Goal: Information Seeking & Learning: Understand process/instructions

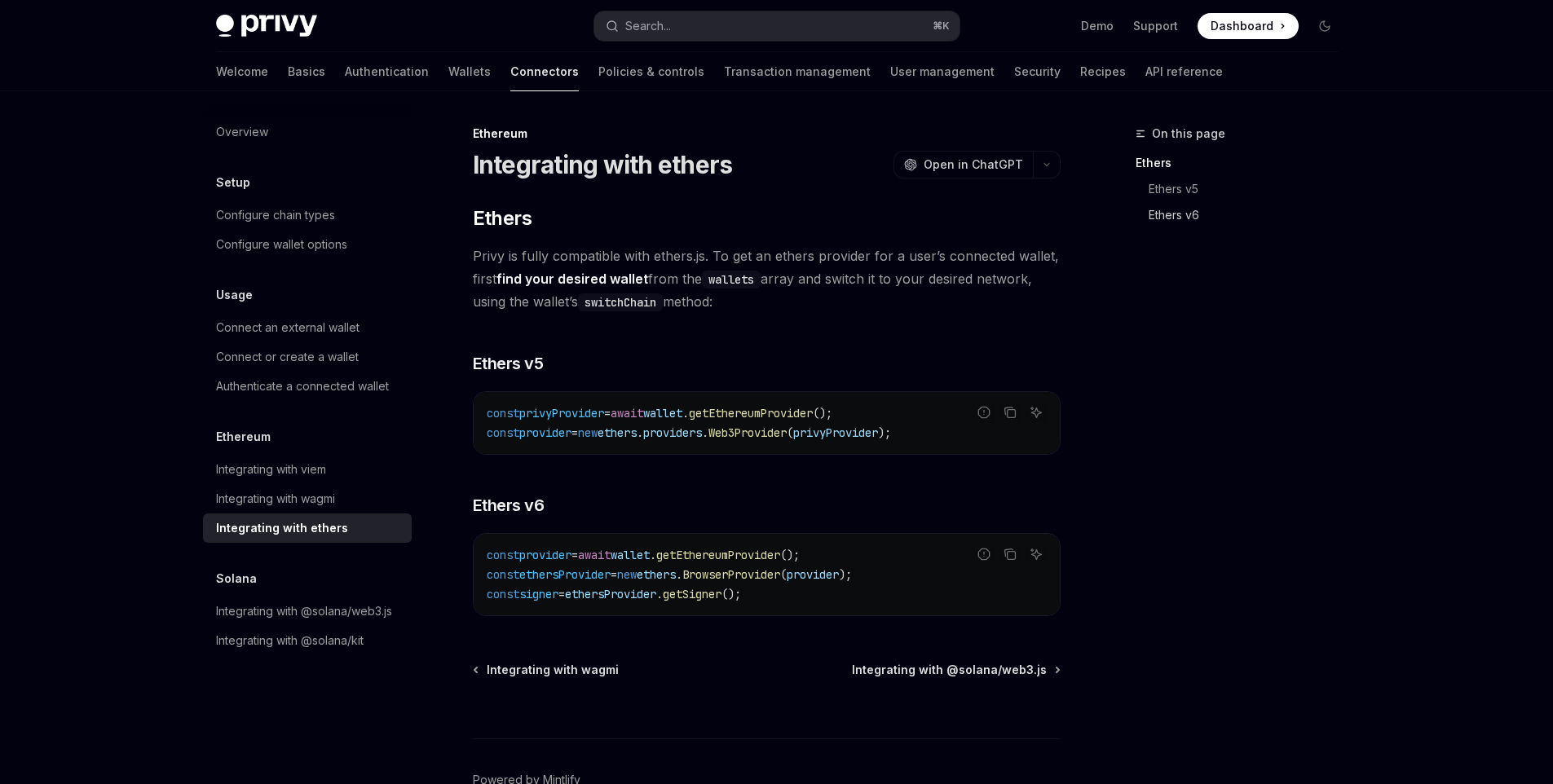
click at [1190, 211] on link "Ethers v6" at bounding box center [1243, 215] width 215 height 26
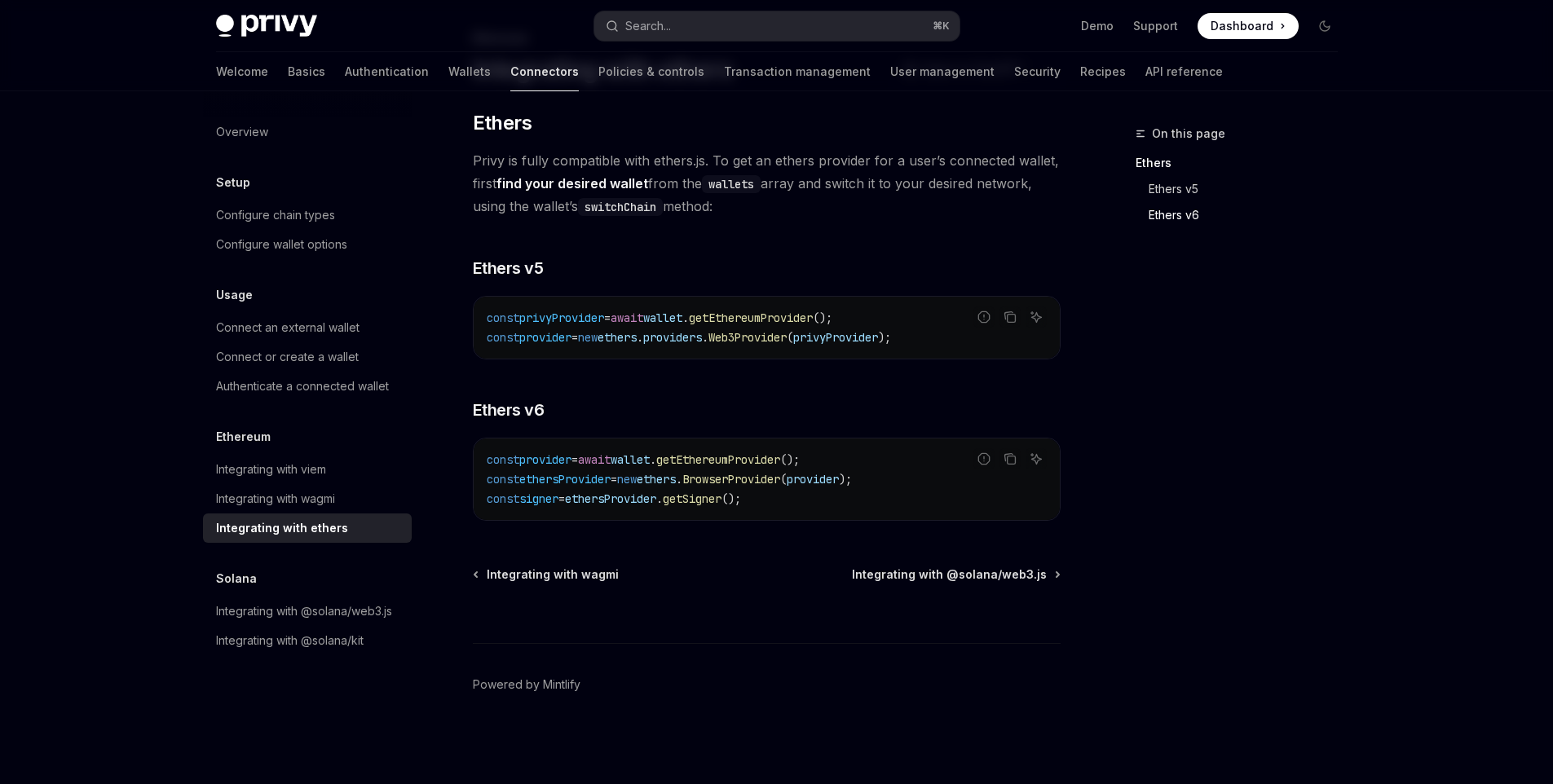
click at [1181, 190] on link "Ethers v5" at bounding box center [1243, 189] width 215 height 26
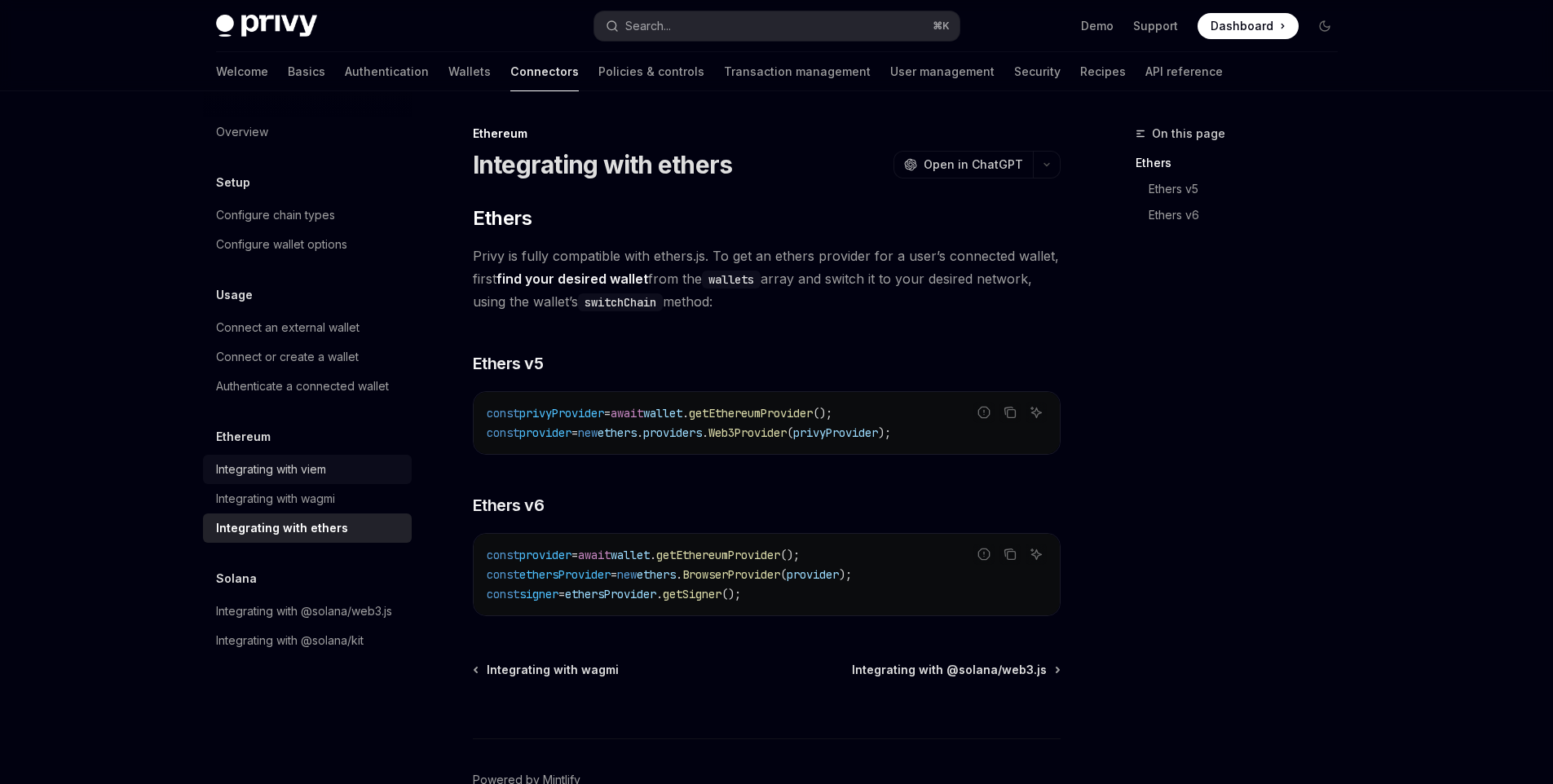
click at [316, 480] on link "Integrating with viem" at bounding box center [307, 469] width 208 height 30
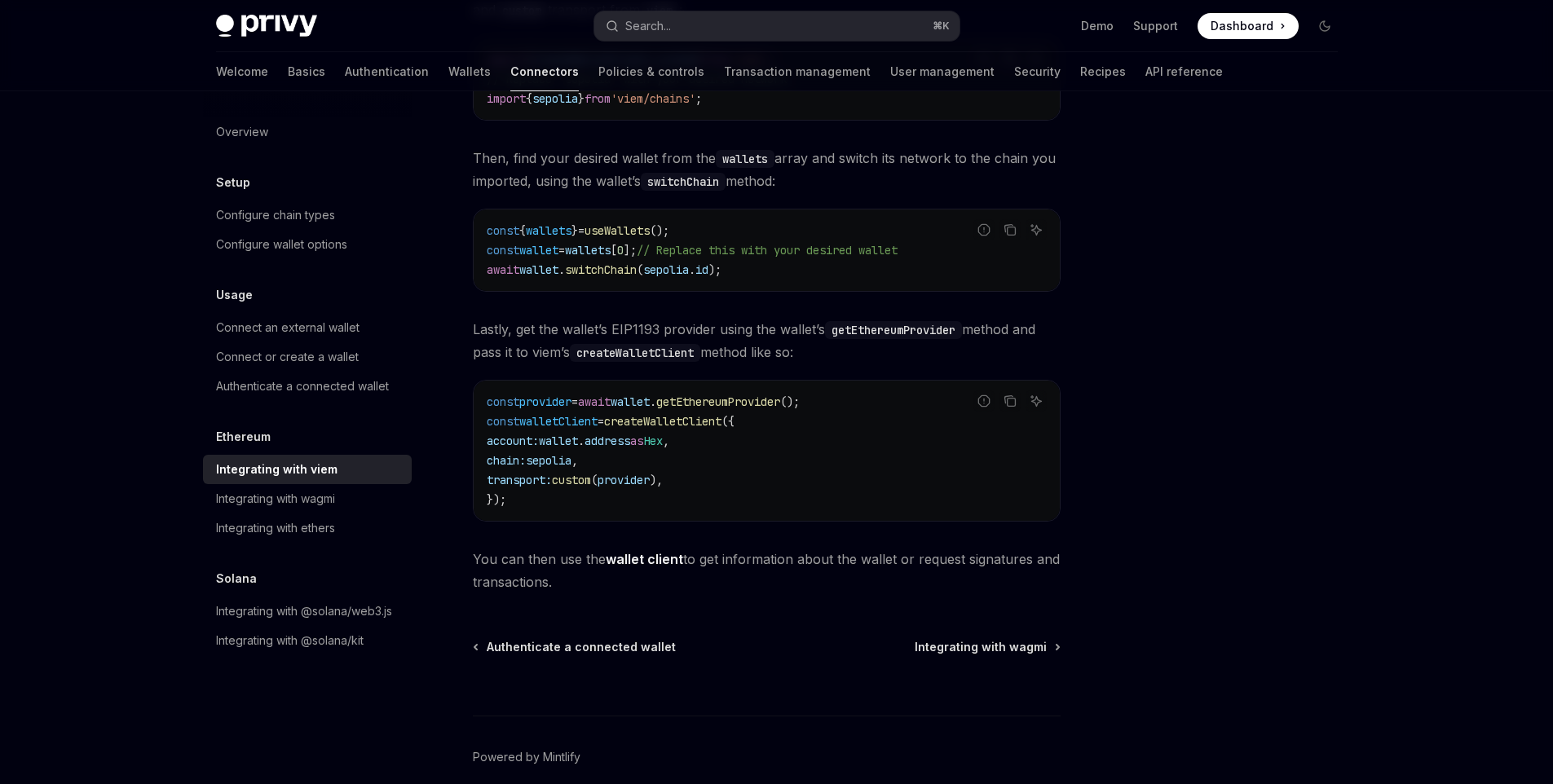
scroll to position [332, 0]
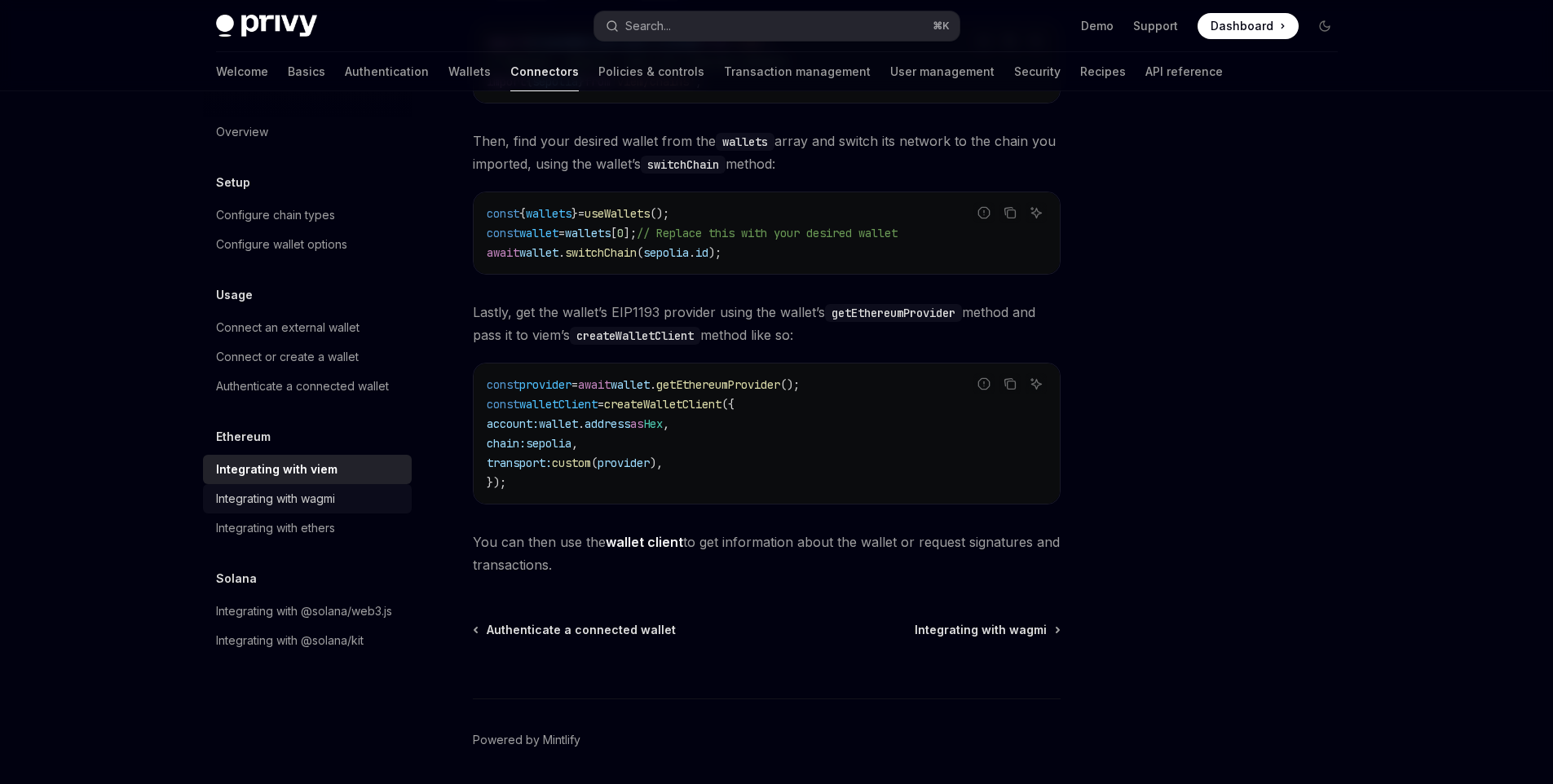
click at [326, 496] on div "Integrating with wagmi" at bounding box center [275, 499] width 119 height 20
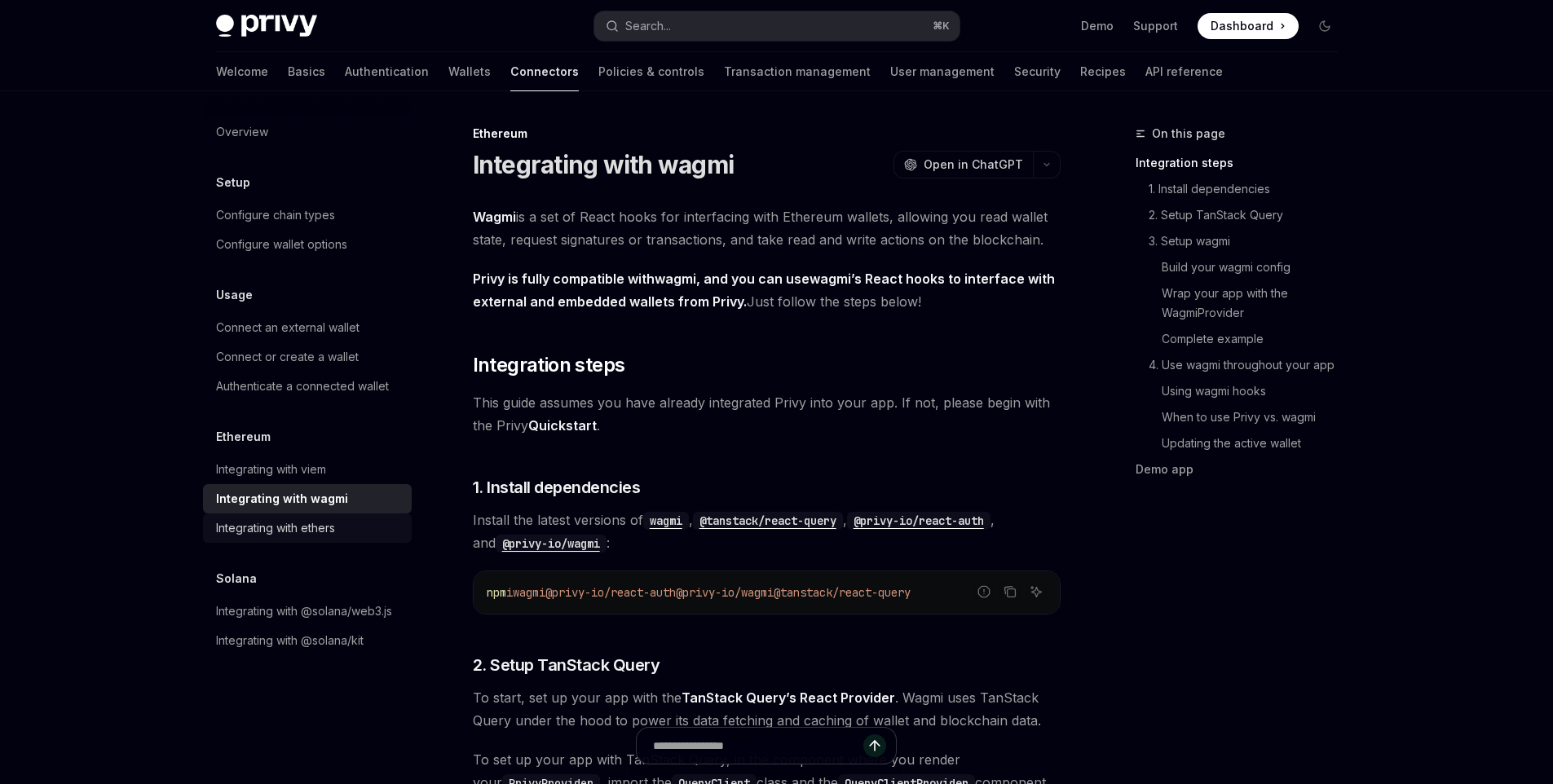
click at [332, 523] on div "Integrating with ethers" at bounding box center [275, 528] width 119 height 20
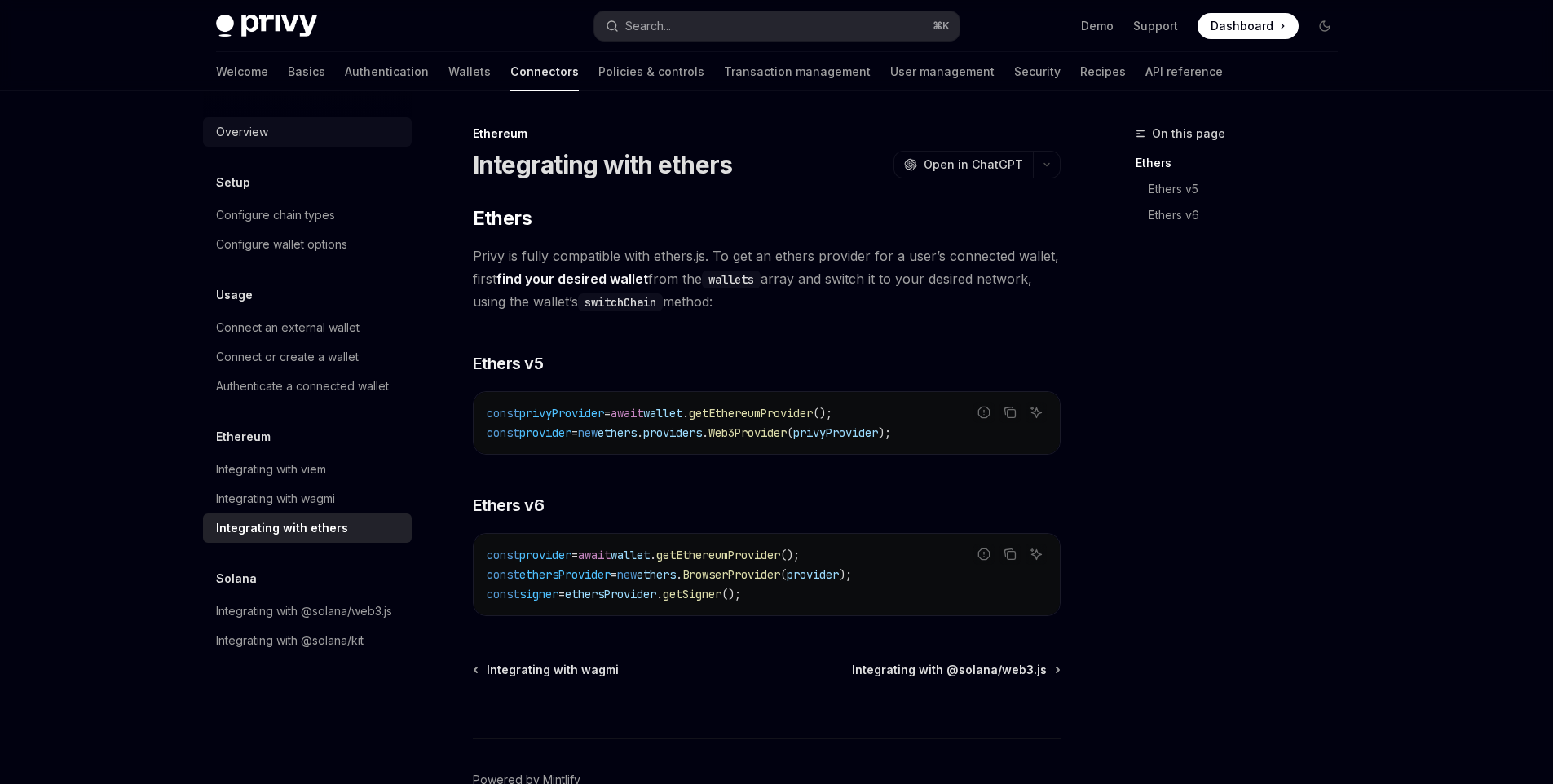
click at [292, 134] on div "Overview" at bounding box center [309, 132] width 186 height 20
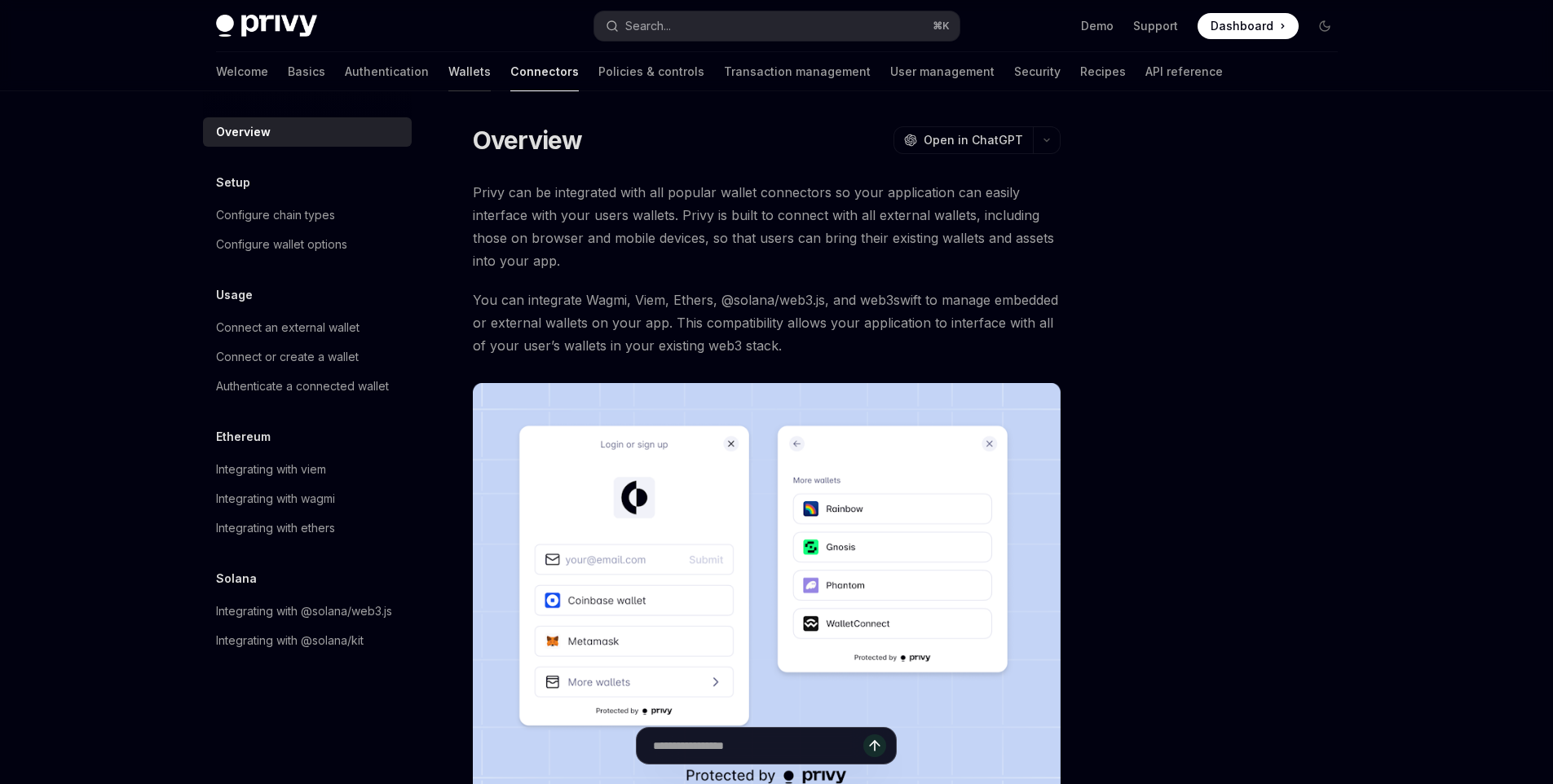
click at [448, 75] on link "Wallets" at bounding box center [468, 72] width 42 height 39
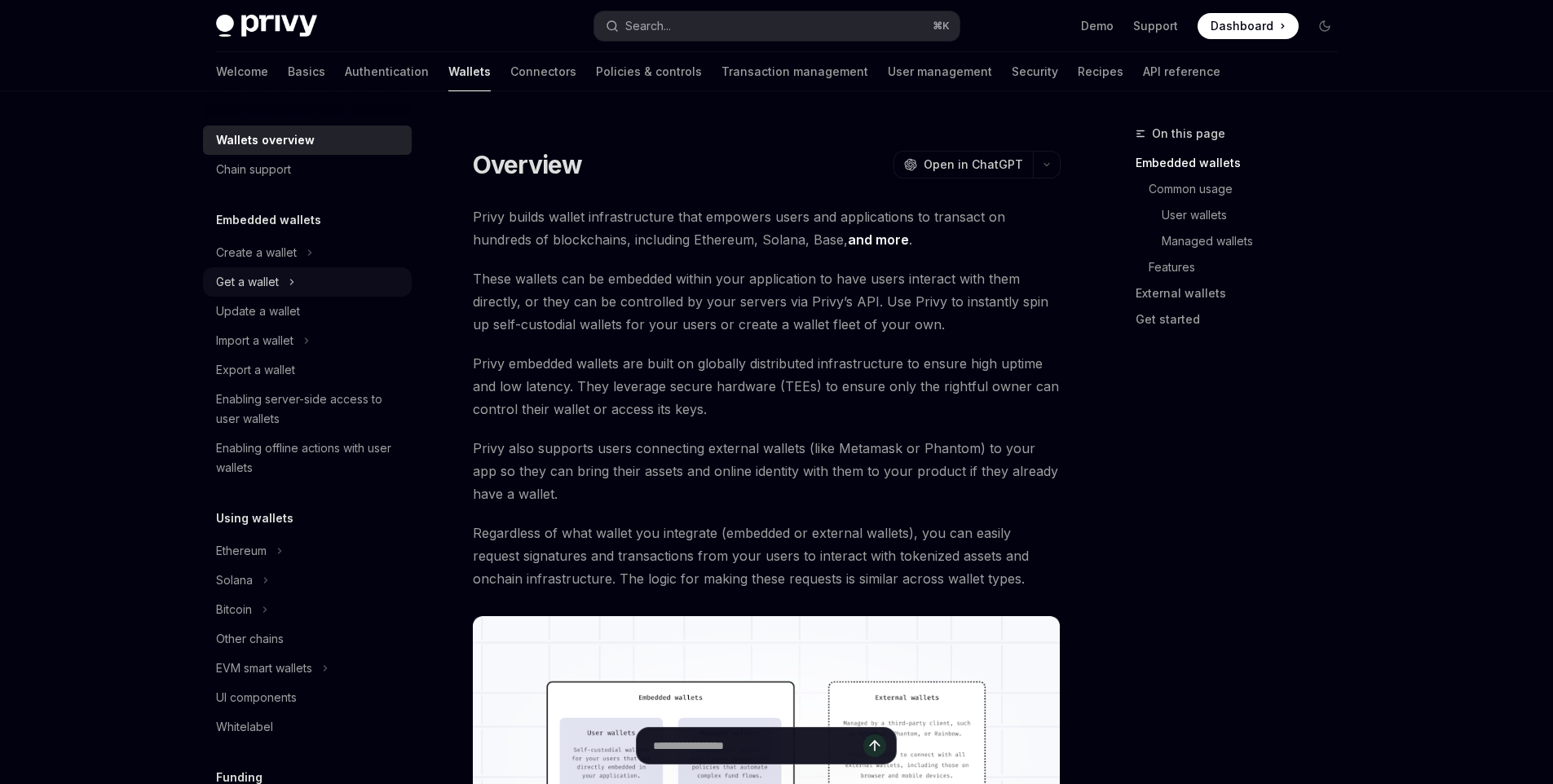
click at [318, 279] on button "Get a wallet" at bounding box center [307, 282] width 208 height 30
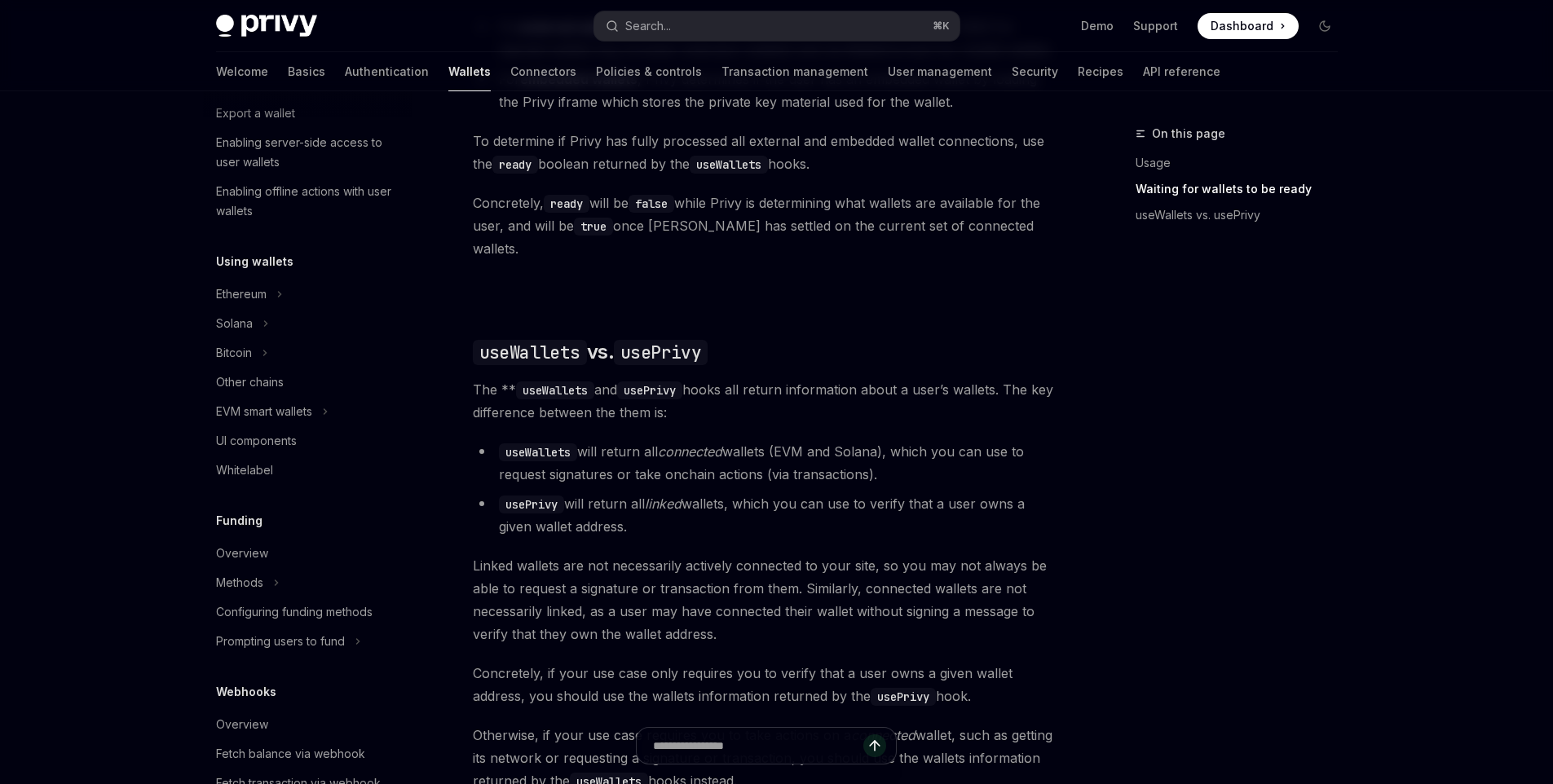
scroll to position [383, 0]
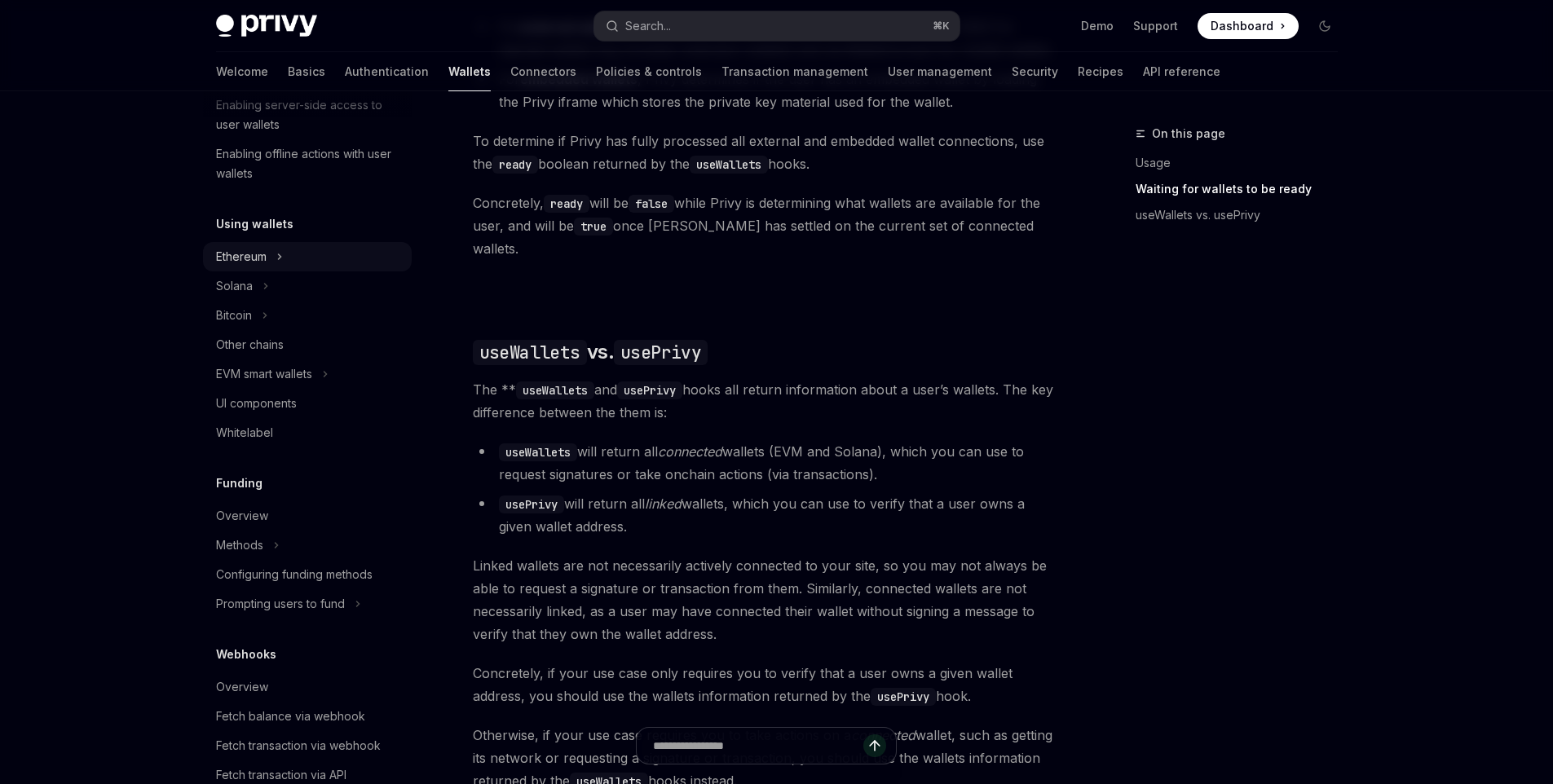
click at [267, 260] on button "Ethereum" at bounding box center [307, 257] width 208 height 30
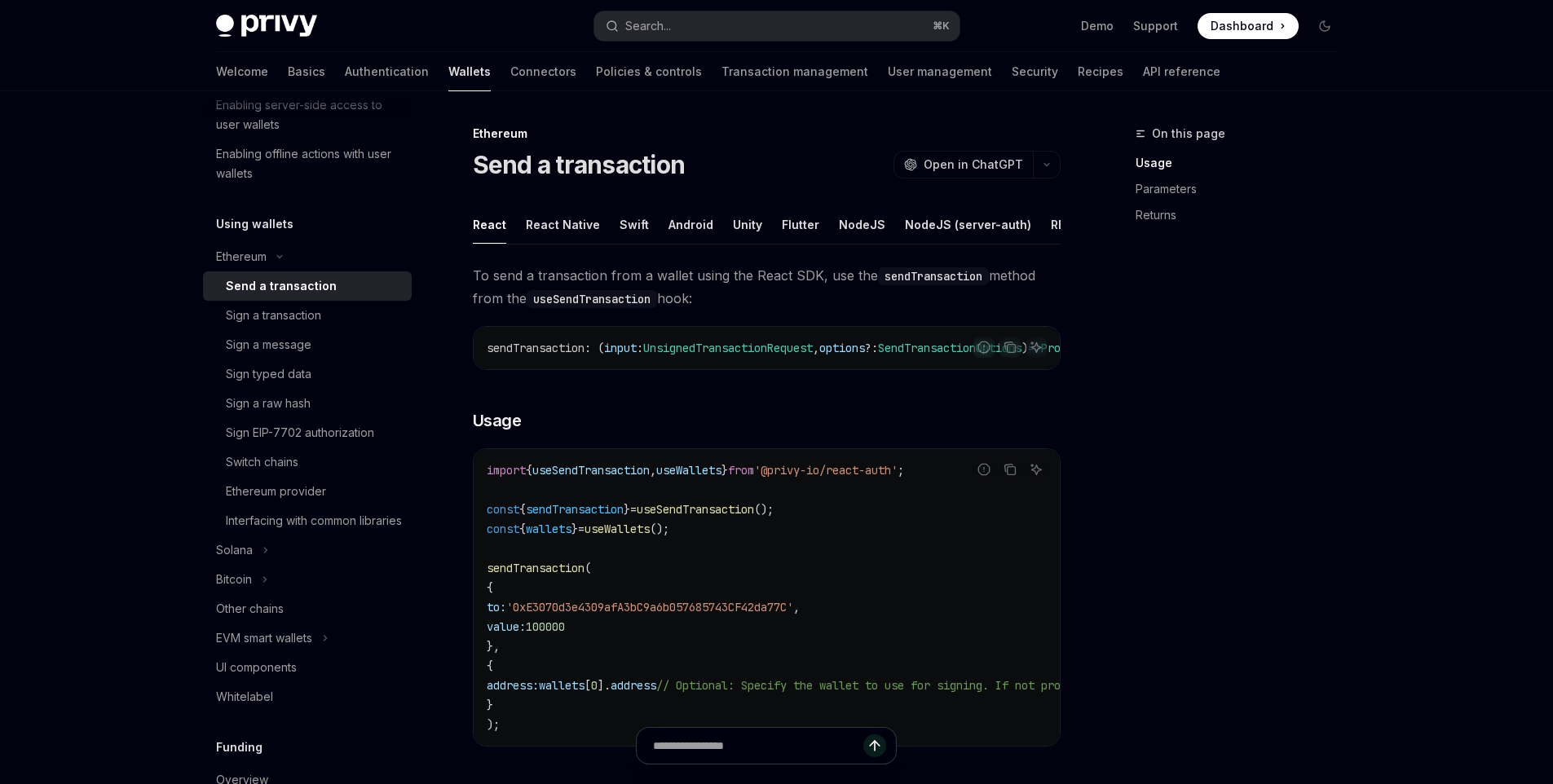
scroll to position [53, 0]
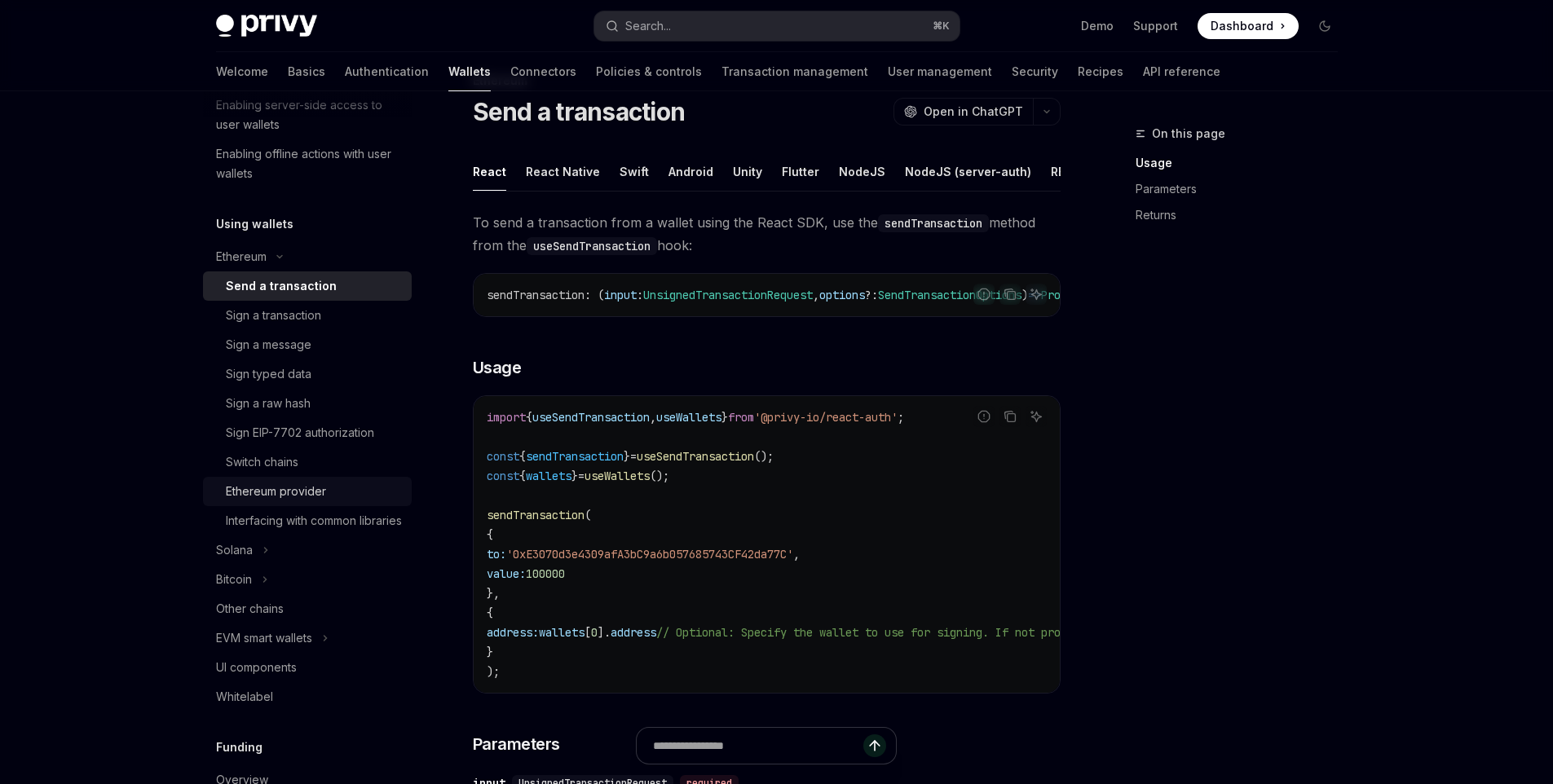
click at [291, 480] on link "Ethereum provider" at bounding box center [307, 491] width 208 height 30
type textarea "*"
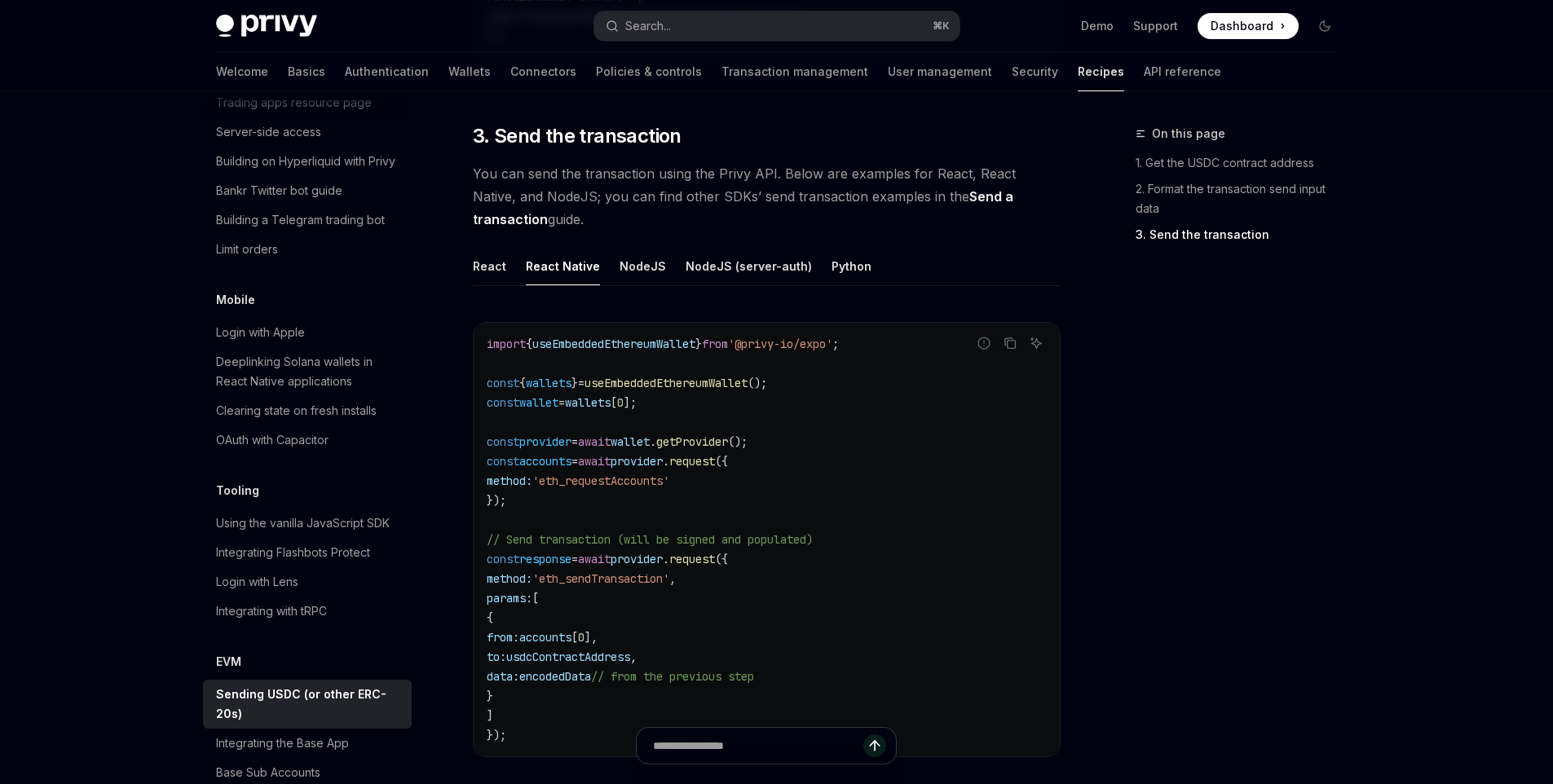
scroll to position [1230, 0]
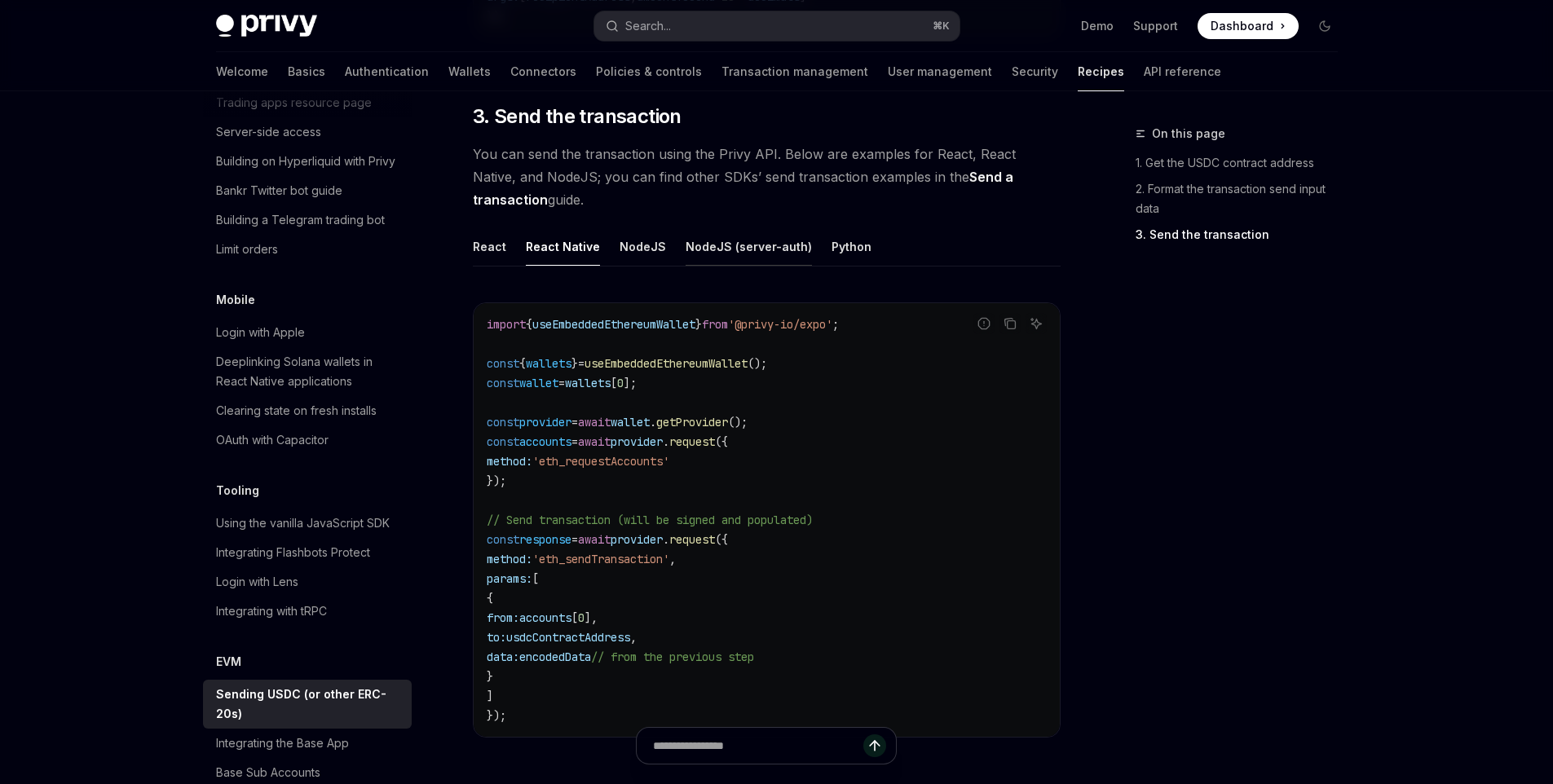
click at [734, 252] on div "NodeJS (server-auth)" at bounding box center [748, 246] width 126 height 38
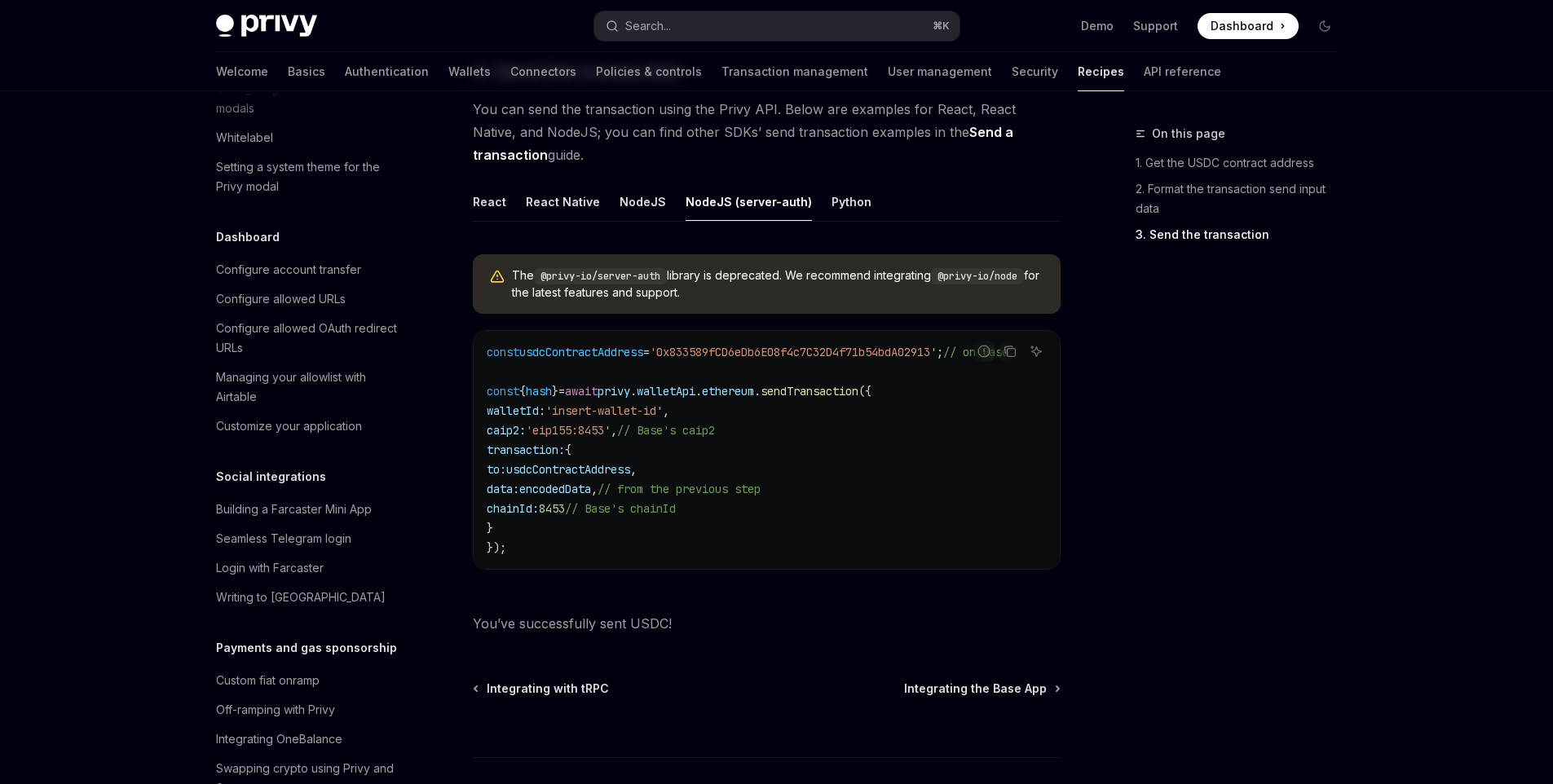
scroll to position [873, 0]
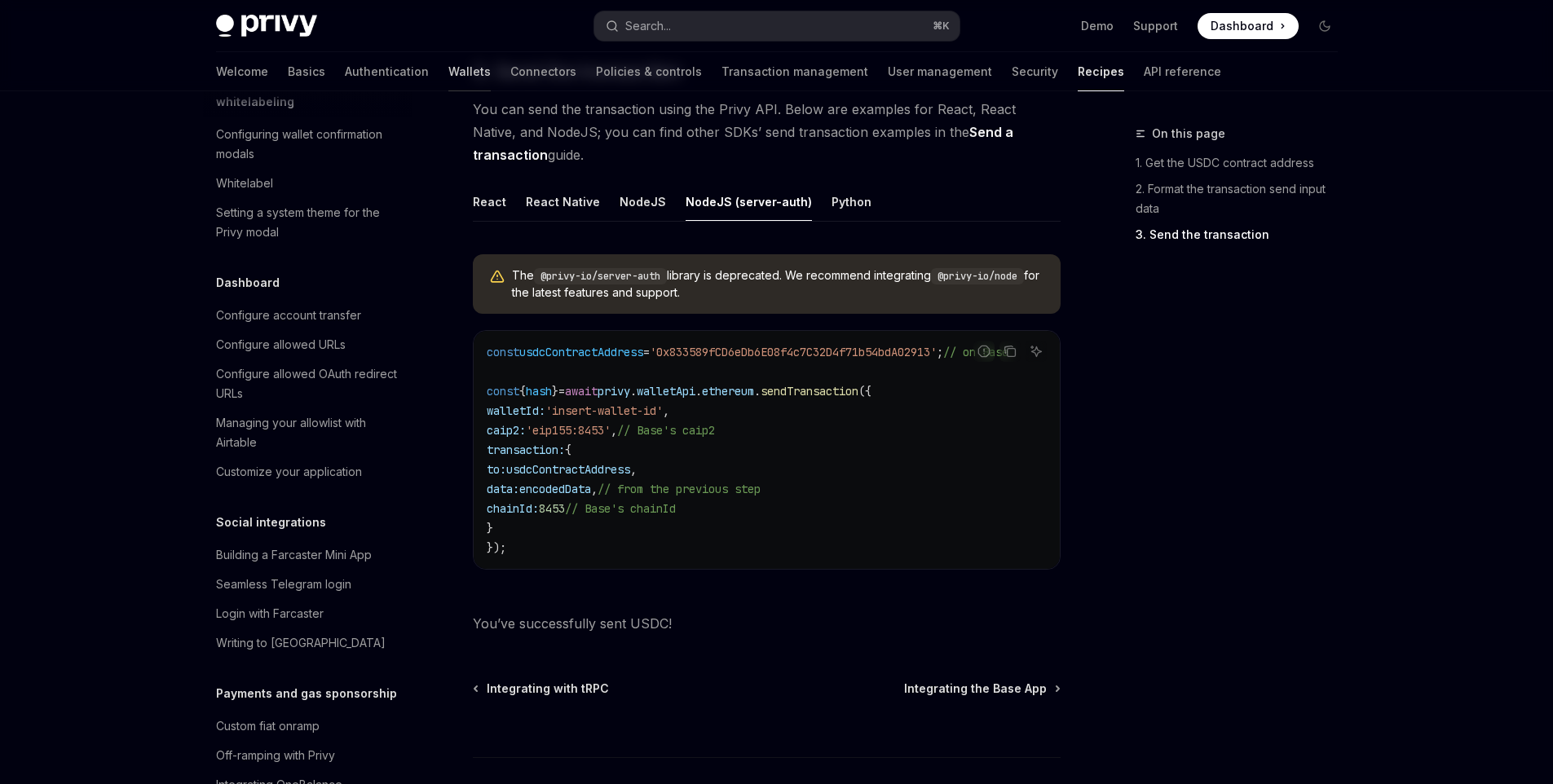
click at [448, 69] on link "Wallets" at bounding box center [468, 72] width 42 height 39
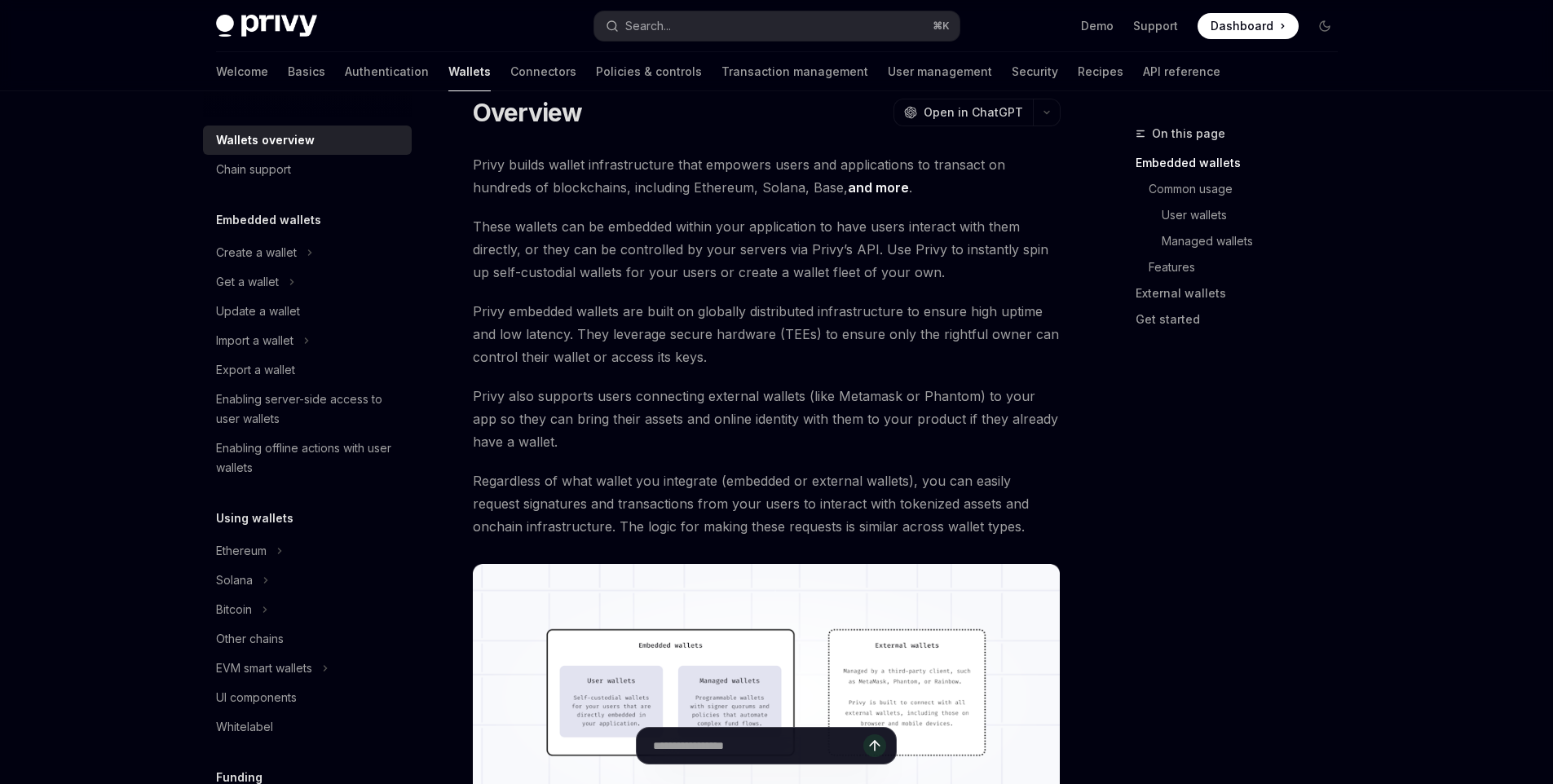
scroll to position [57, 0]
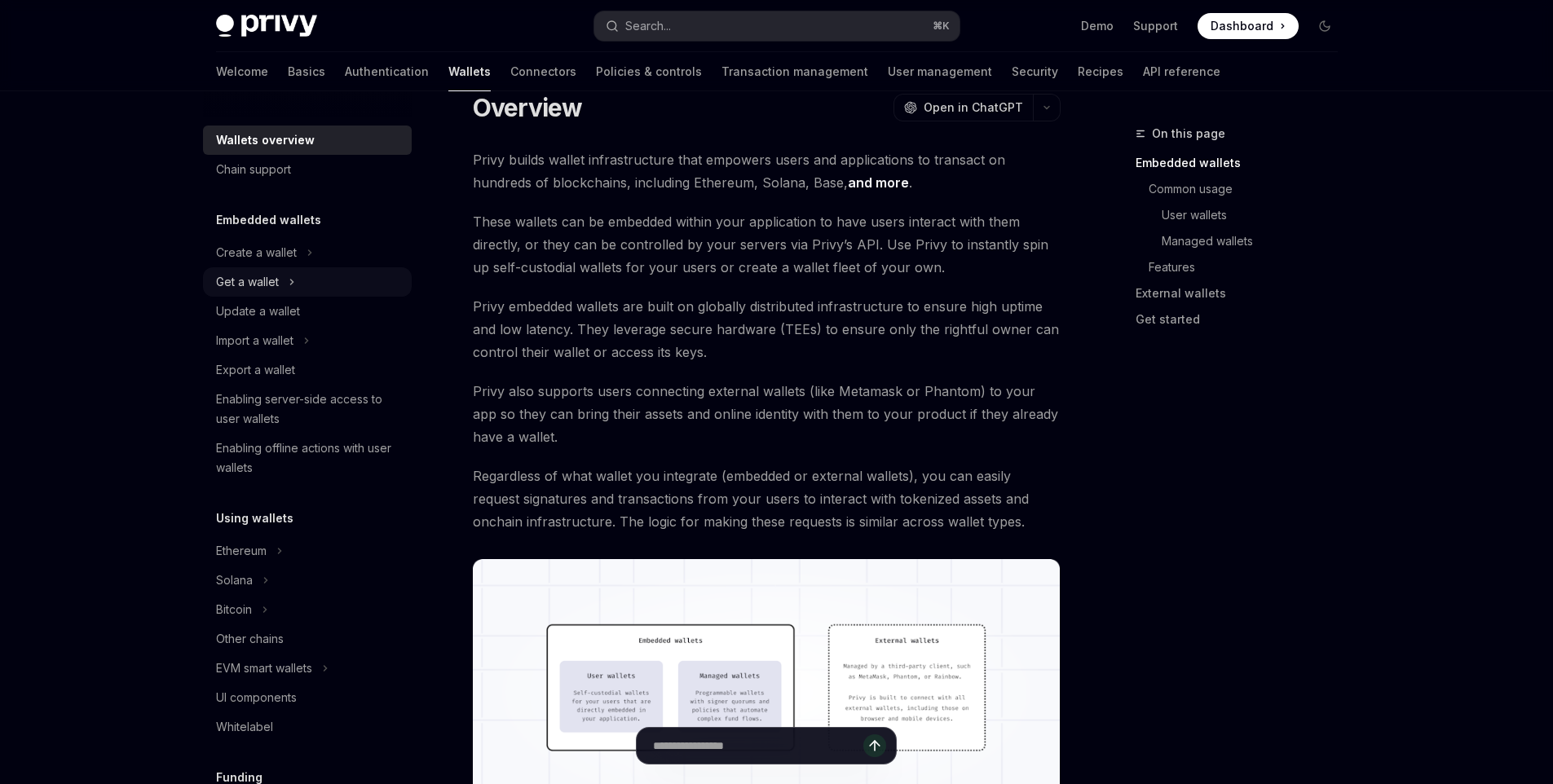
click at [305, 269] on button "Get a wallet" at bounding box center [307, 282] width 208 height 30
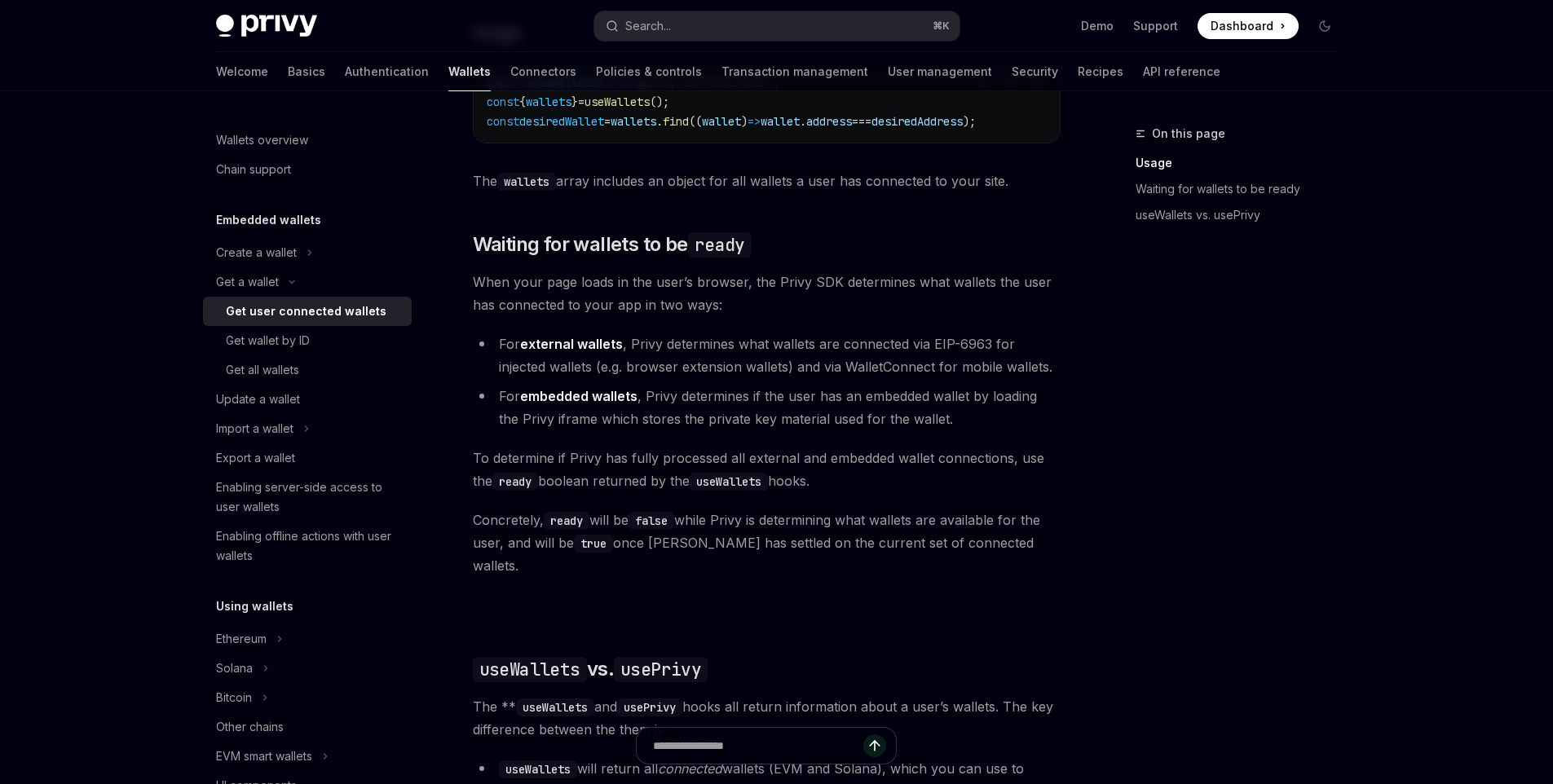
scroll to position [866, 0]
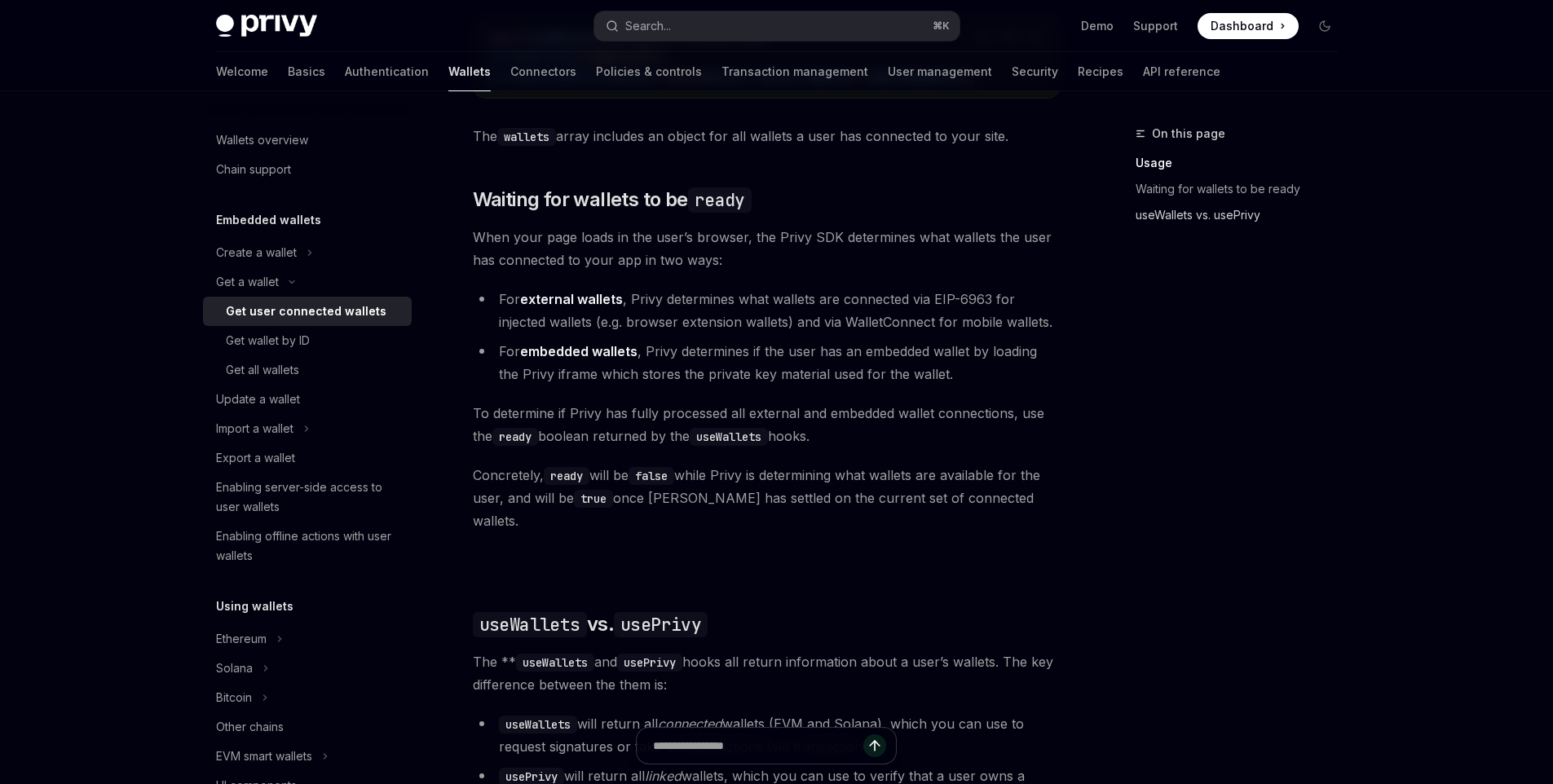
click at [1149, 212] on link "useWallets vs. usePrivy" at bounding box center [1243, 215] width 215 height 26
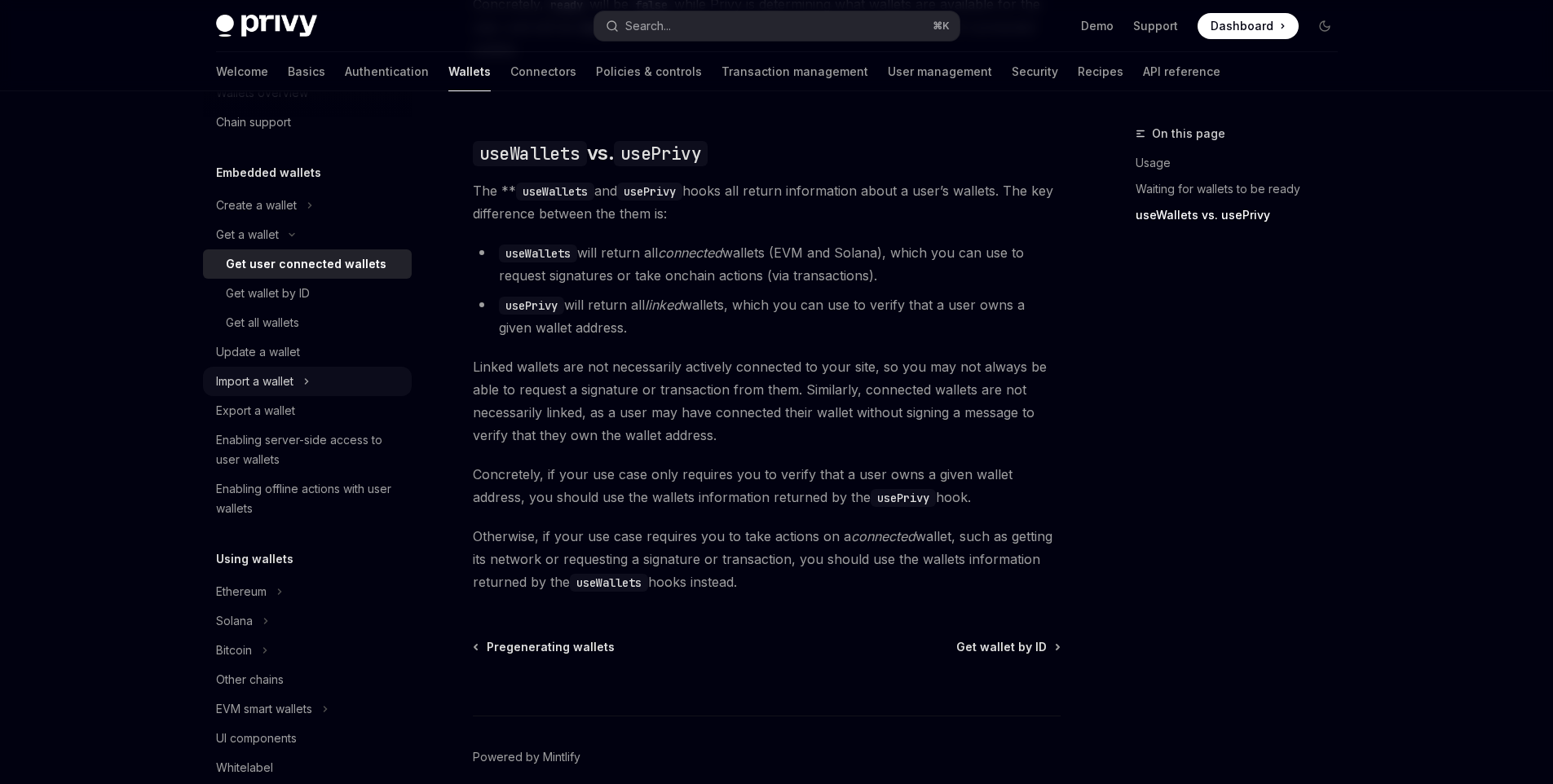
scroll to position [48, 0]
click at [304, 377] on icon "Toggle Import a wallet section" at bounding box center [306, 381] width 6 height 20
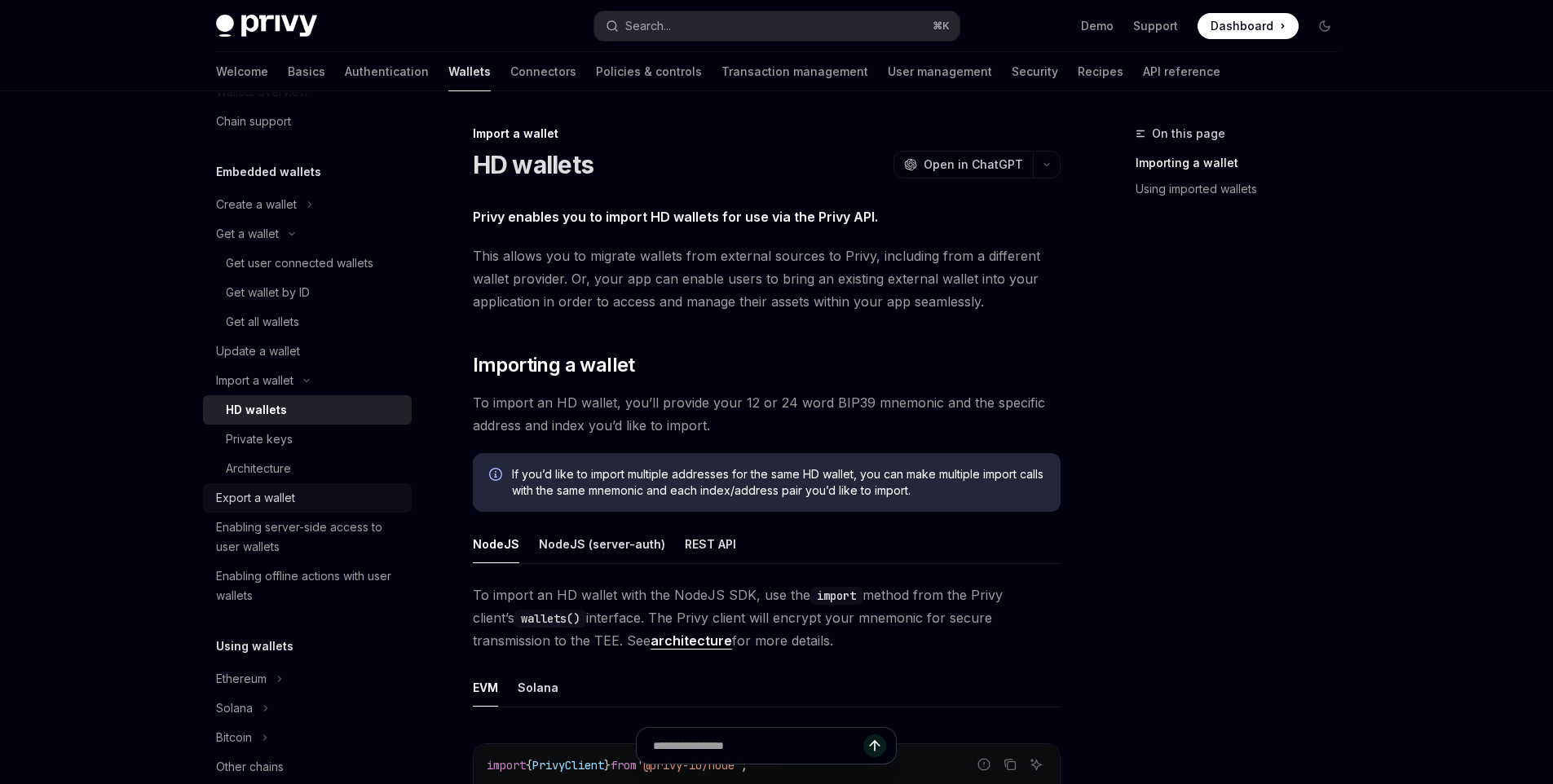
click at [257, 491] on div "Export a wallet" at bounding box center [256, 498] width 79 height 20
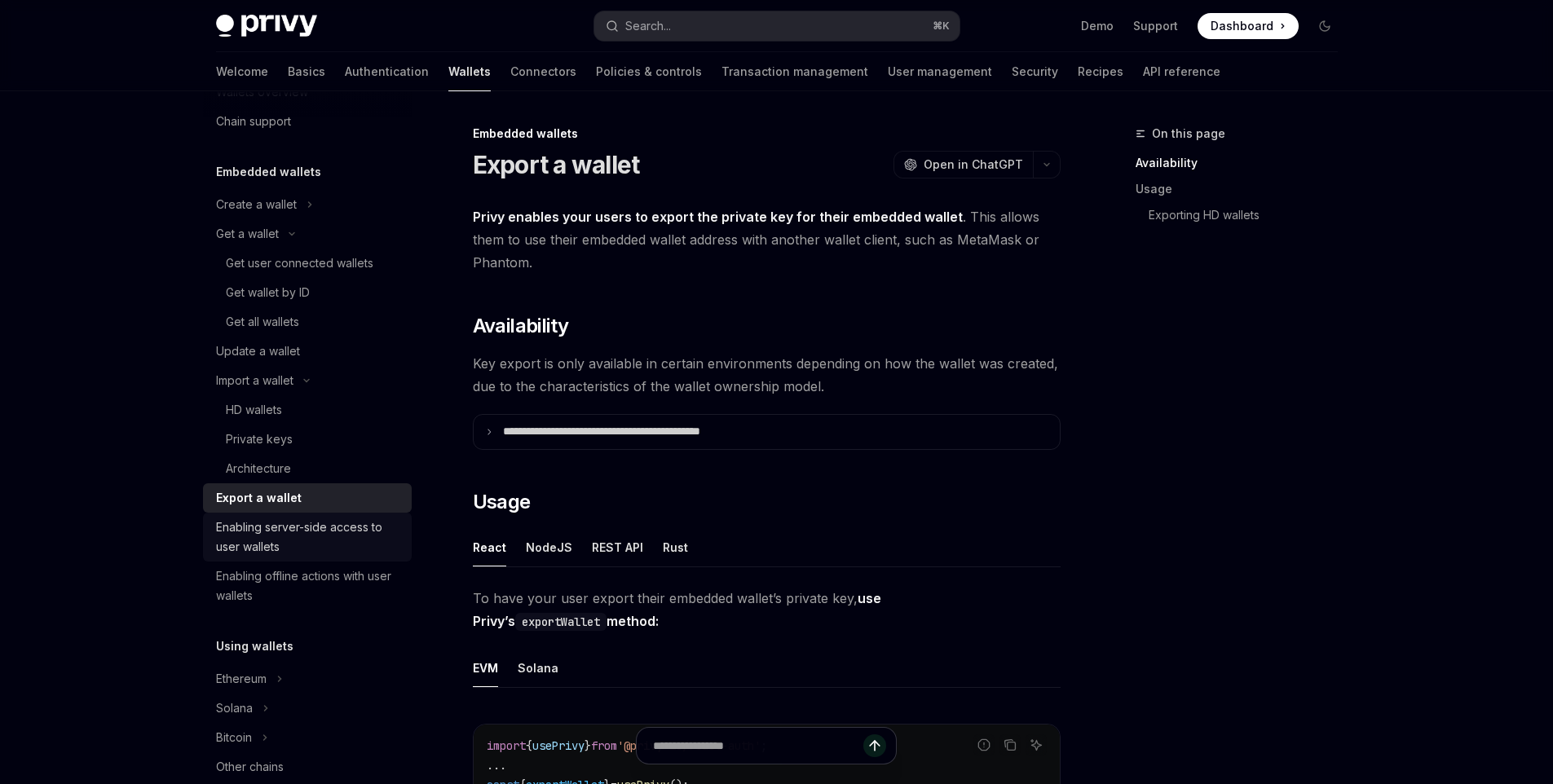
click at [266, 528] on div "Enabling server-side access to user wallets" at bounding box center [309, 537] width 186 height 39
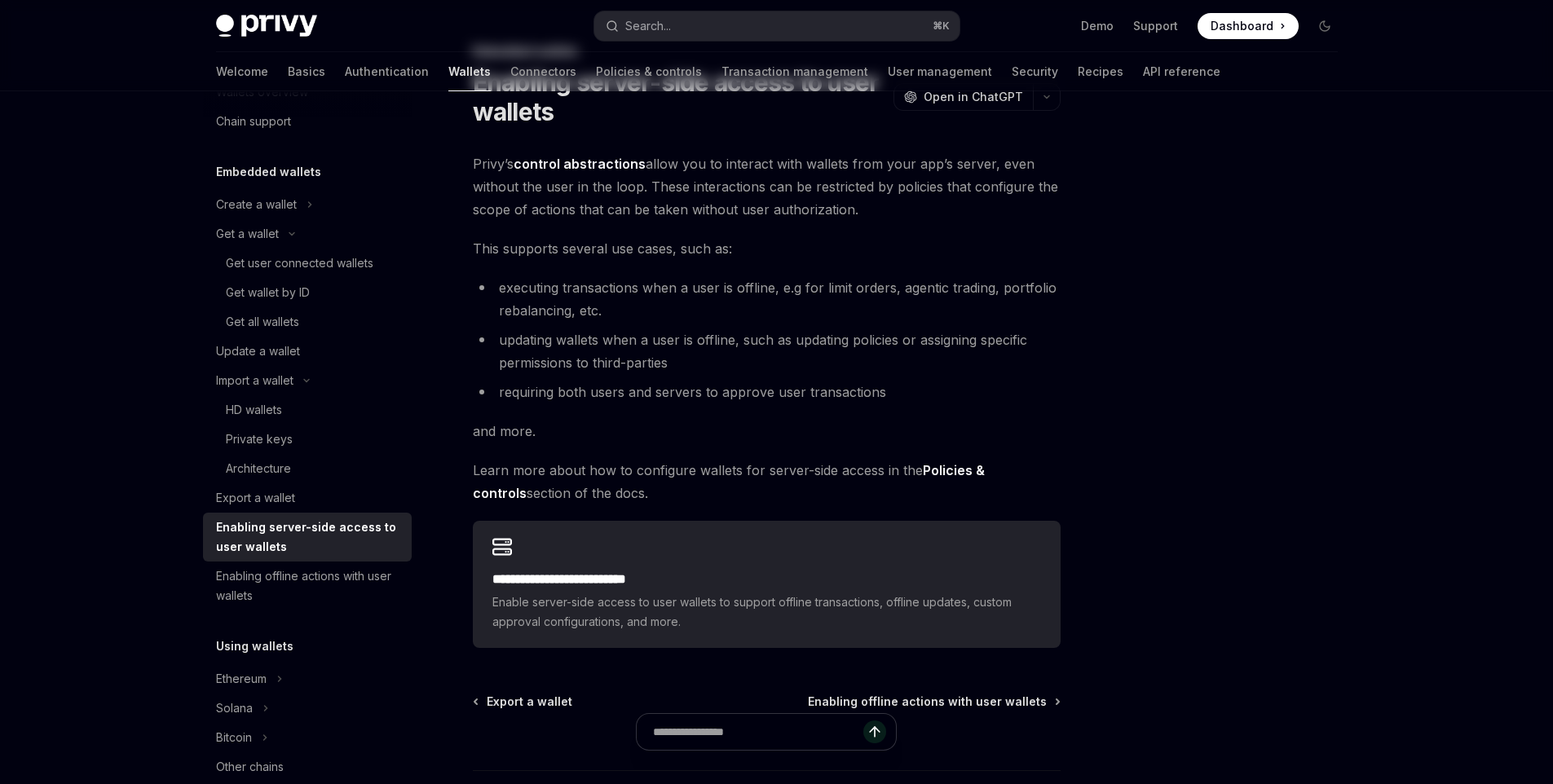
scroll to position [23, 0]
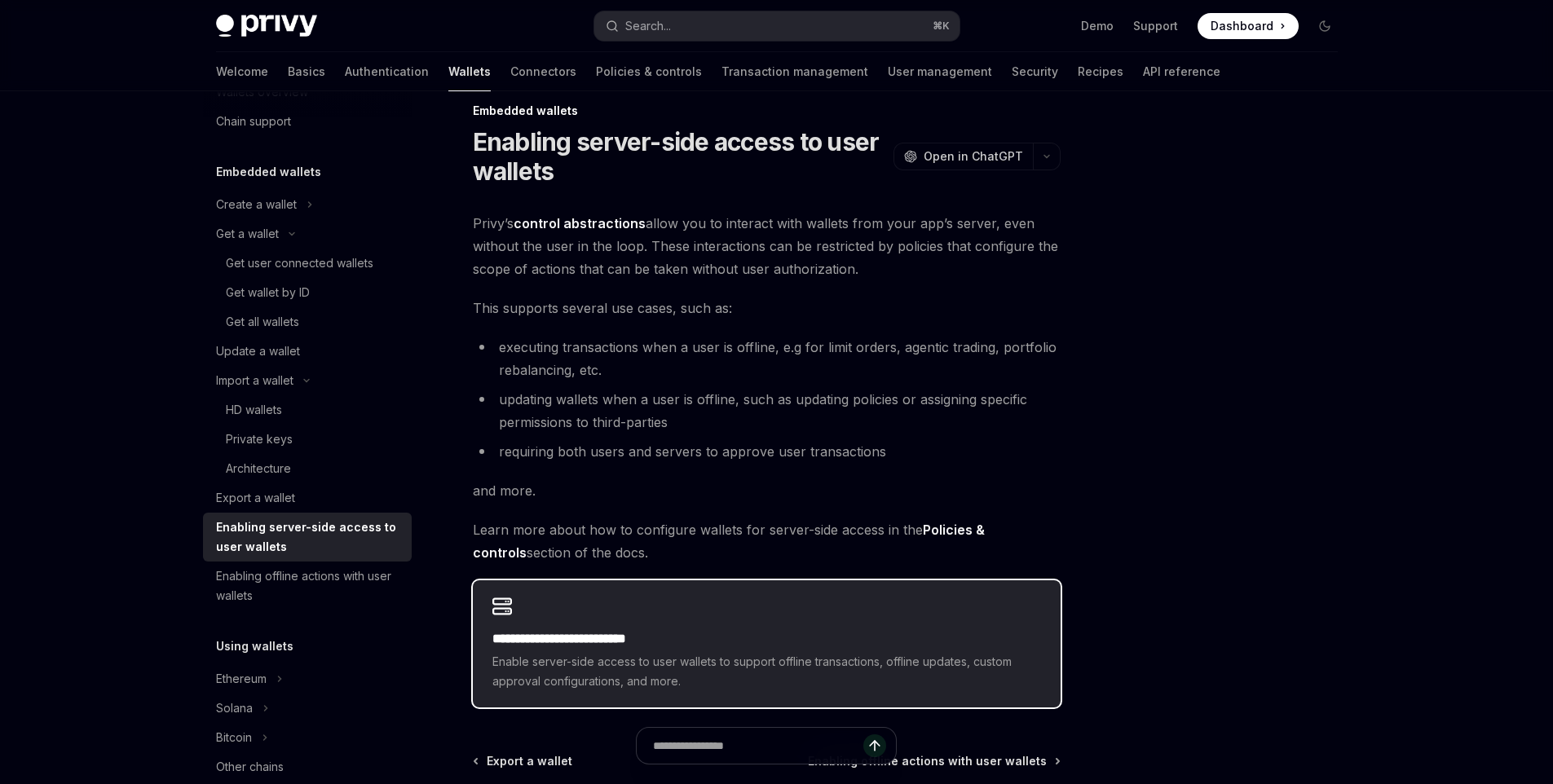
click at [634, 644] on h2 "**********" at bounding box center [766, 639] width 548 height 20
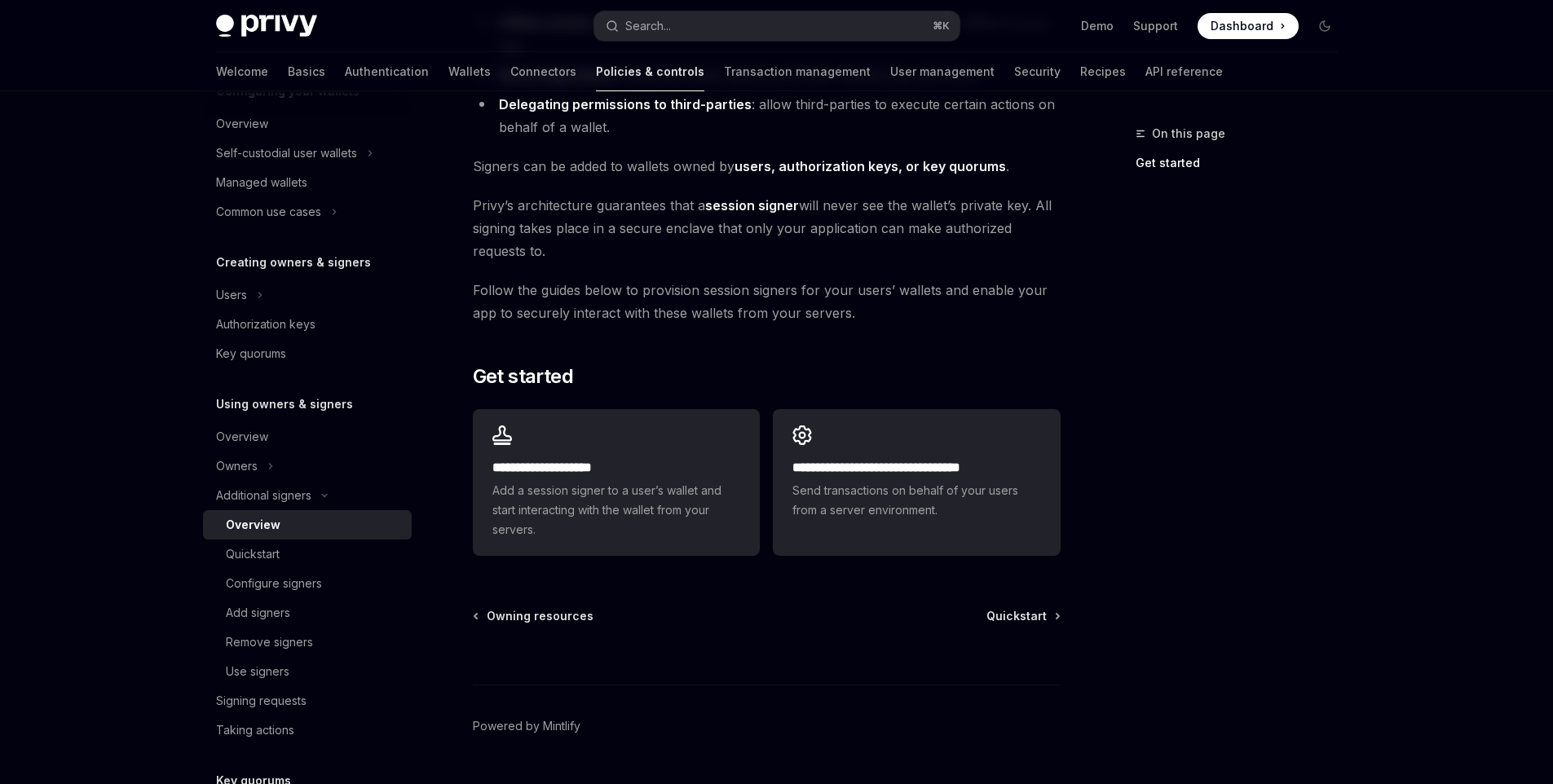
scroll to position [285, 0]
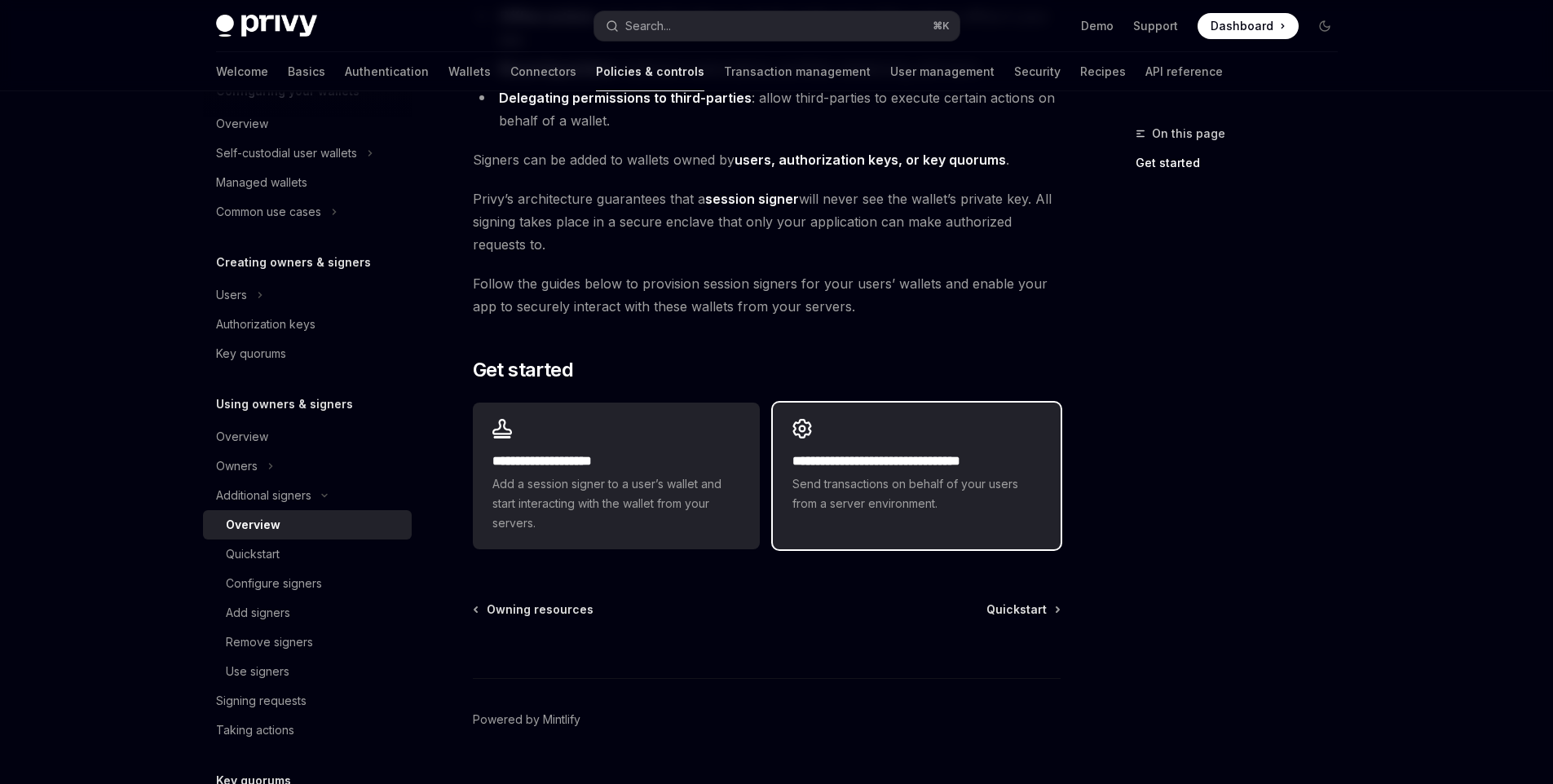
click at [853, 483] on span "Send transactions on behalf of your users from a server environment." at bounding box center [916, 494] width 248 height 39
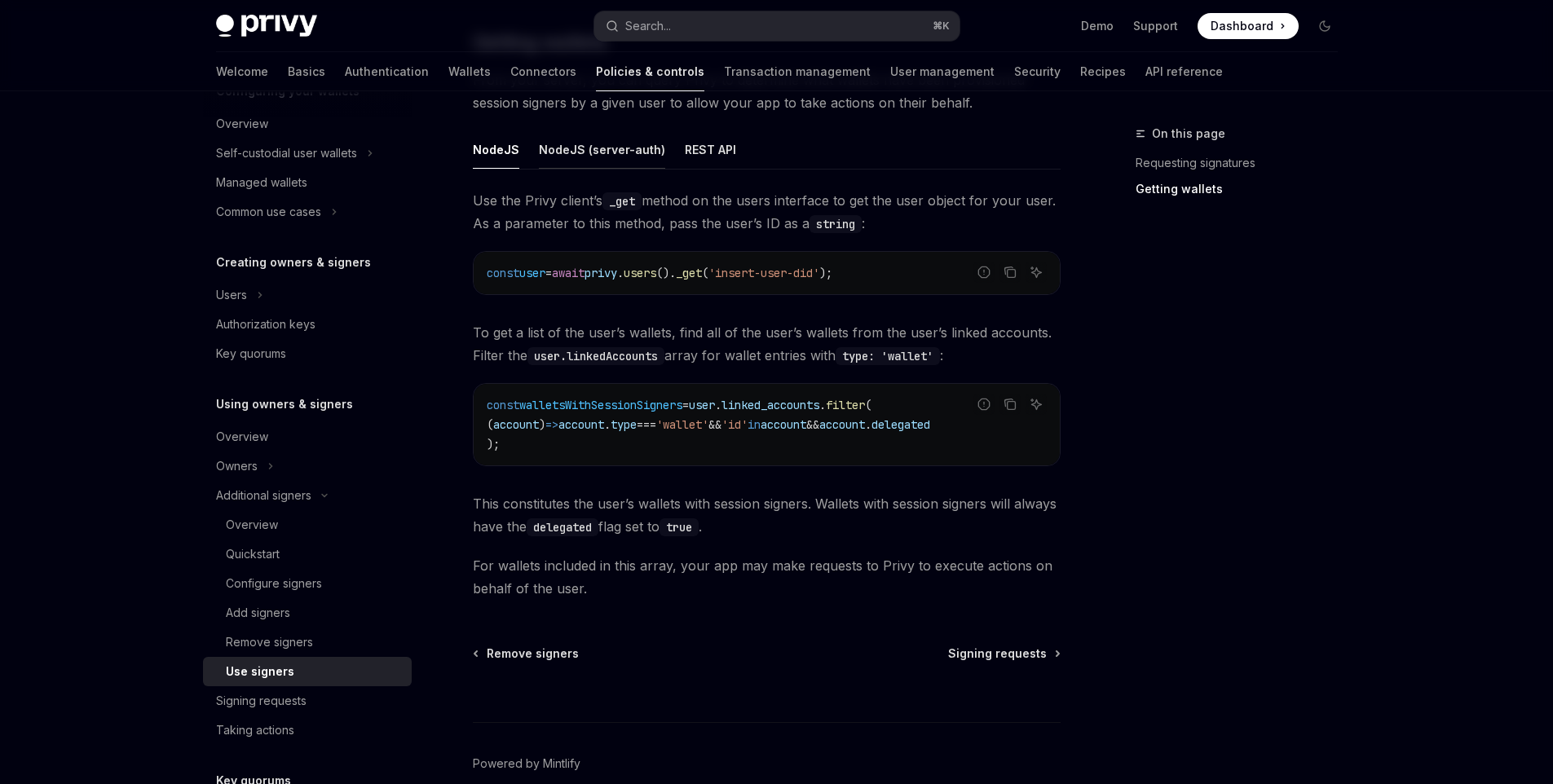
click at [599, 161] on div "NodeJS (server-auth)" at bounding box center [602, 149] width 126 height 38
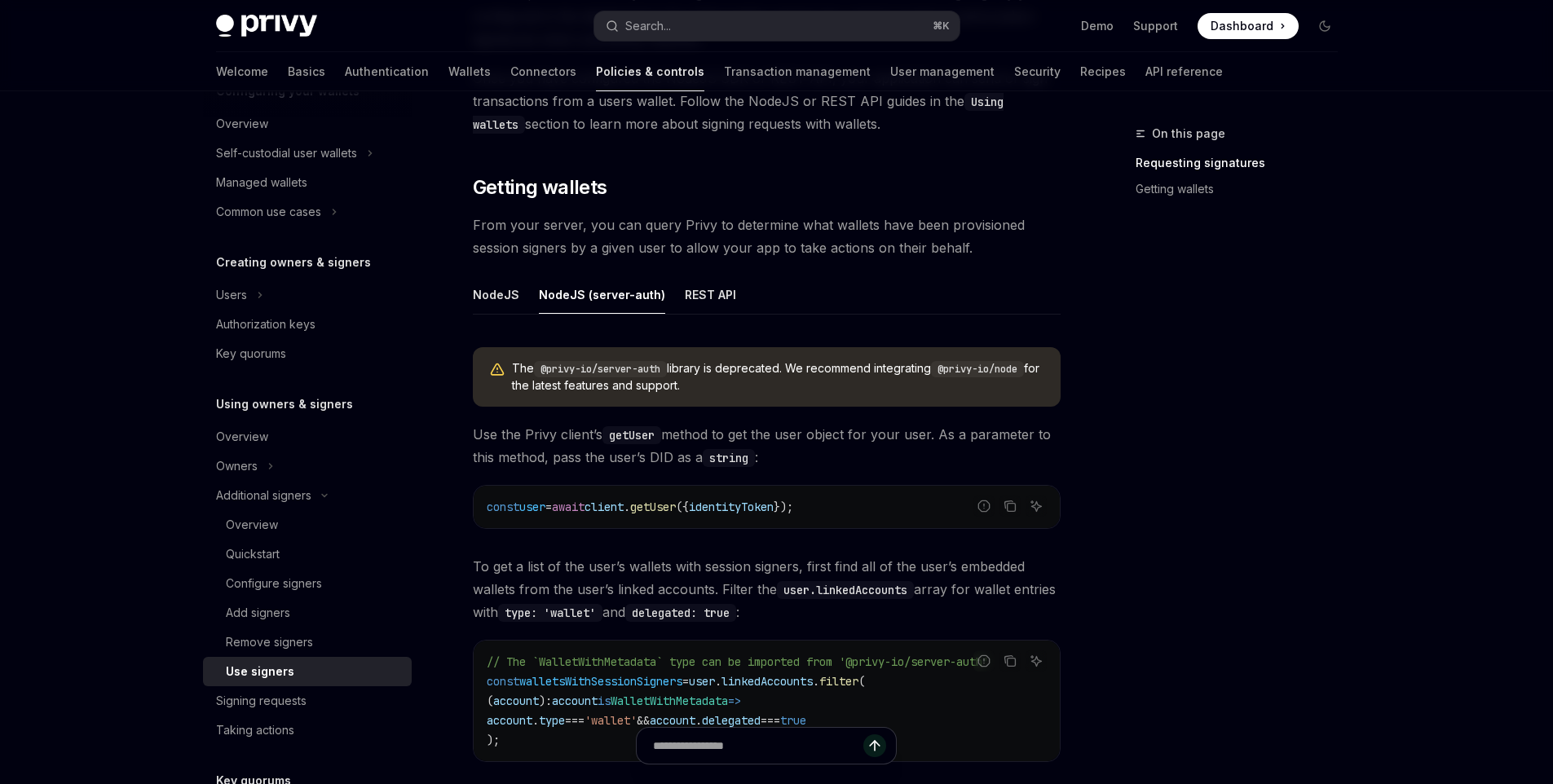
scroll to position [456, 0]
click at [286, 704] on div "Signing requests" at bounding box center [261, 701] width 90 height 20
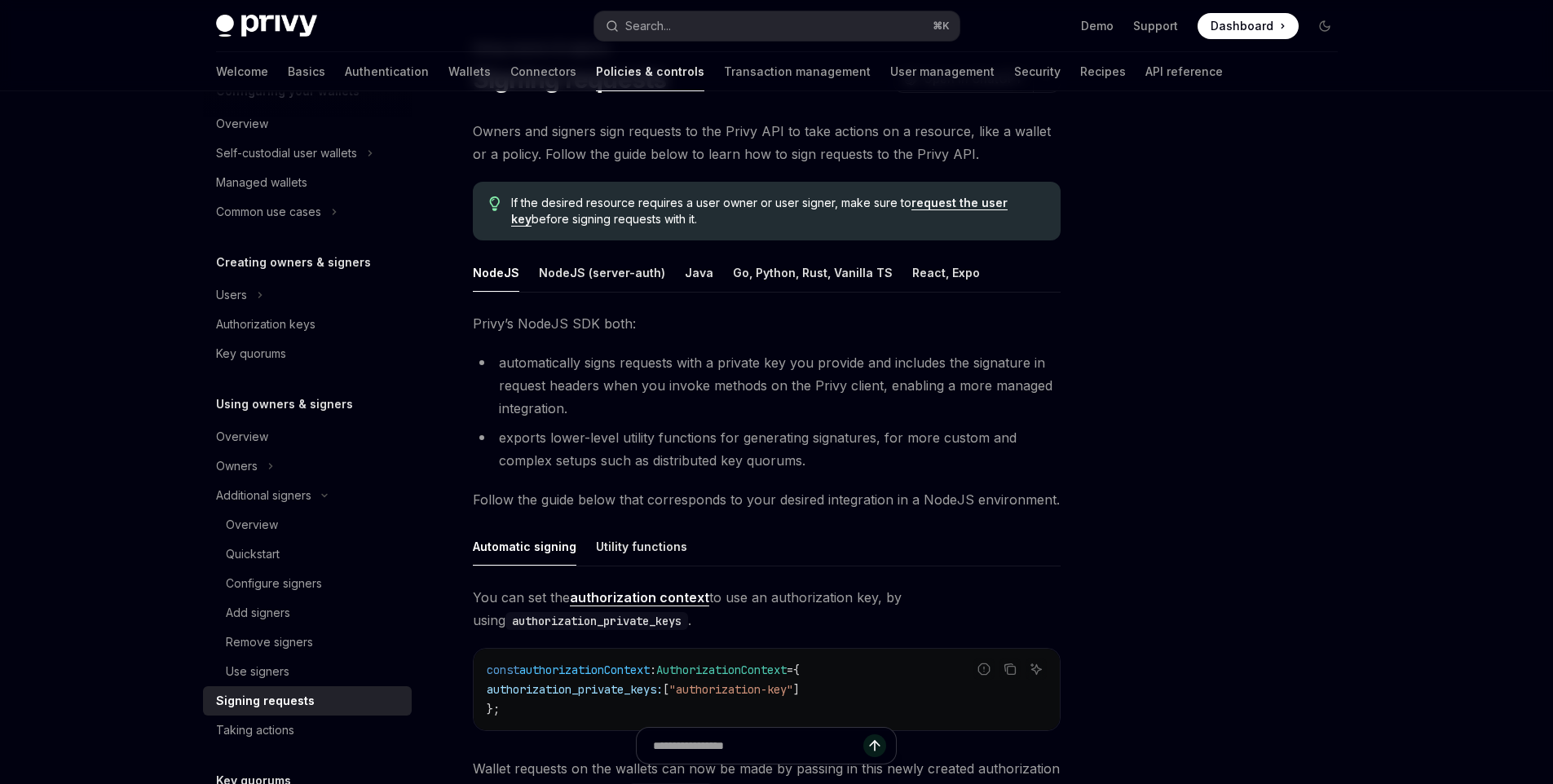
scroll to position [99, 0]
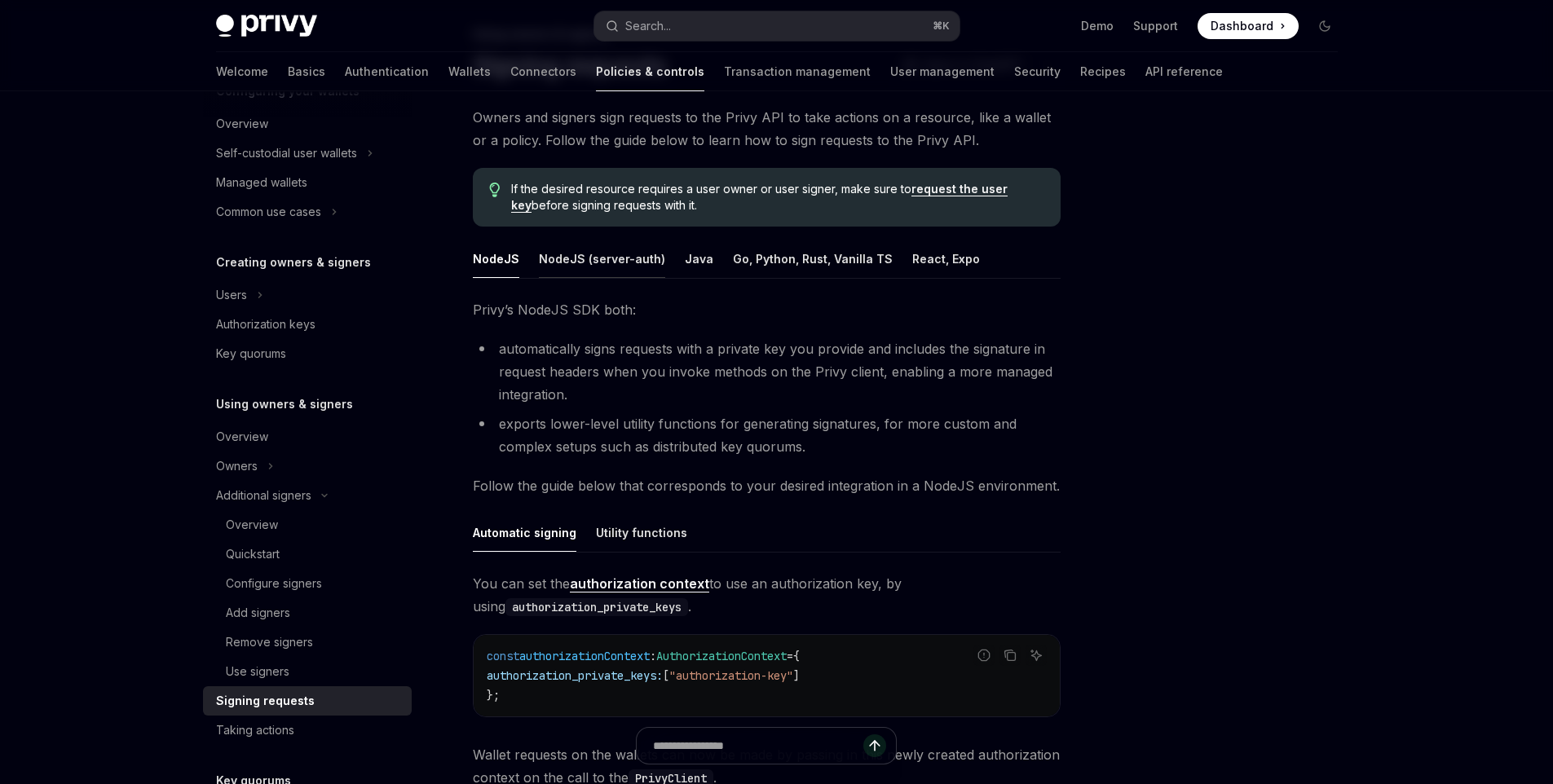
click at [612, 272] on div "NodeJS (server-auth)" at bounding box center [602, 258] width 126 height 38
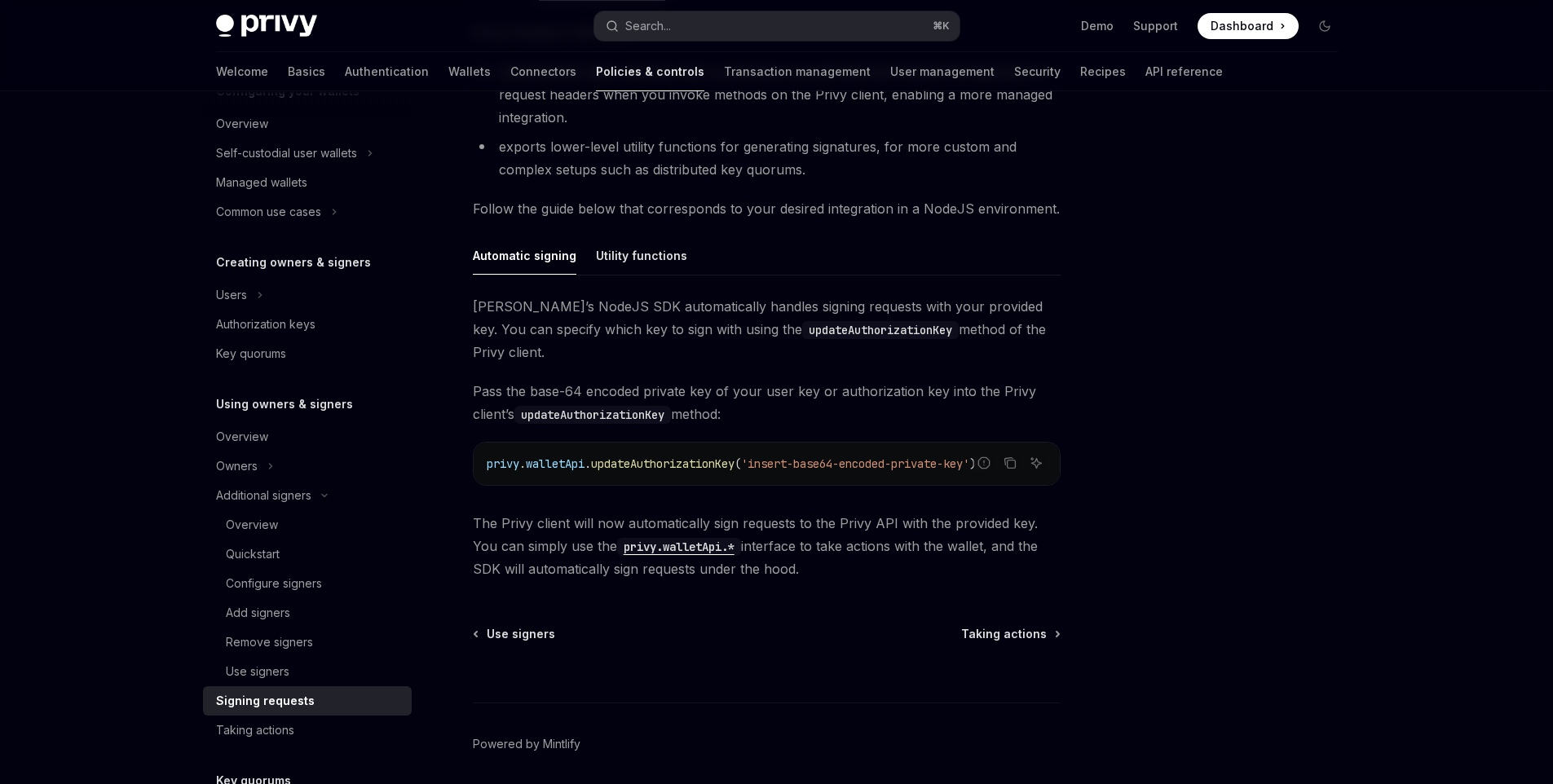
scroll to position [402, 0]
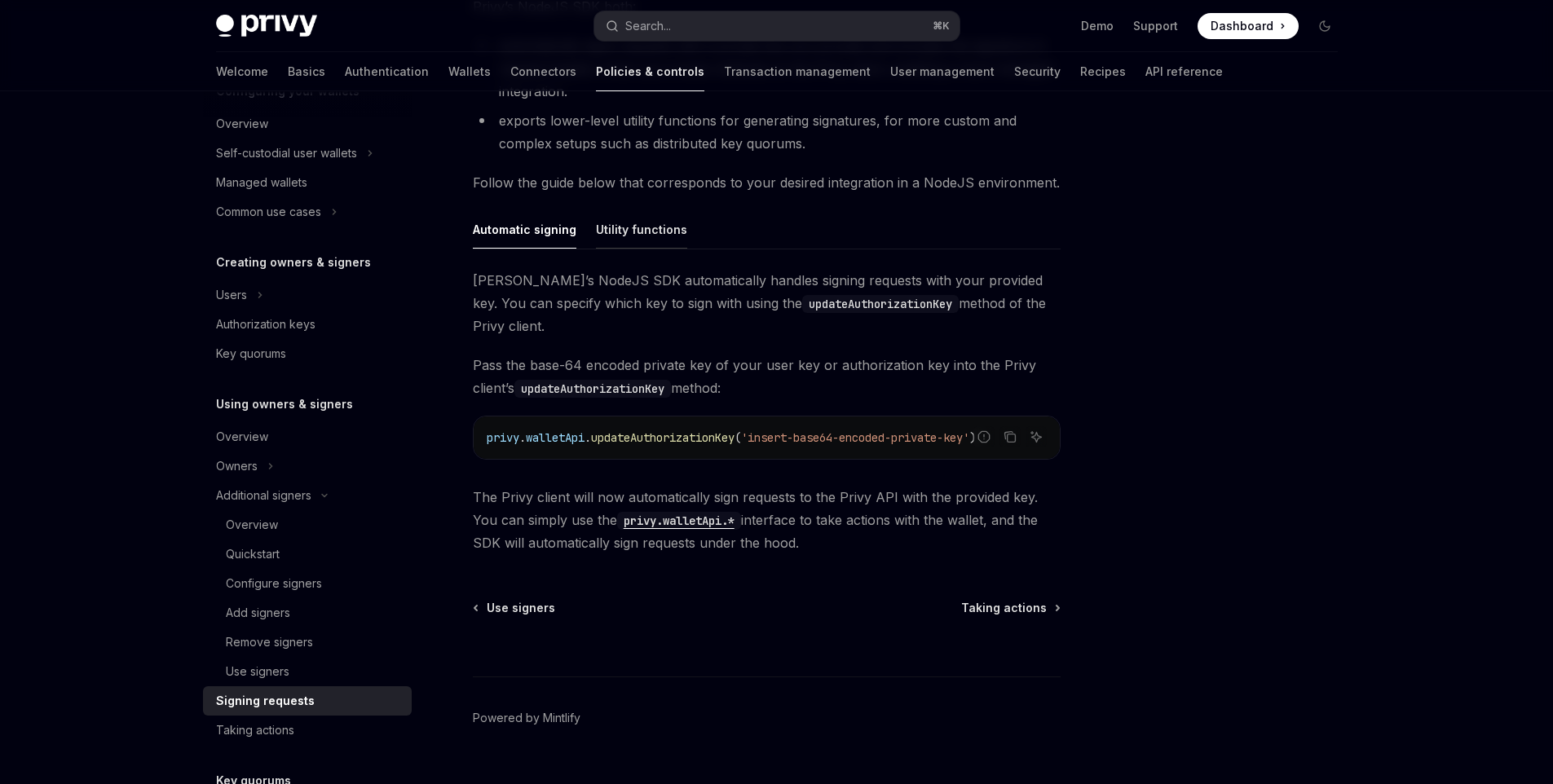
click at [637, 245] on div "Utility functions" at bounding box center [641, 229] width 91 height 38
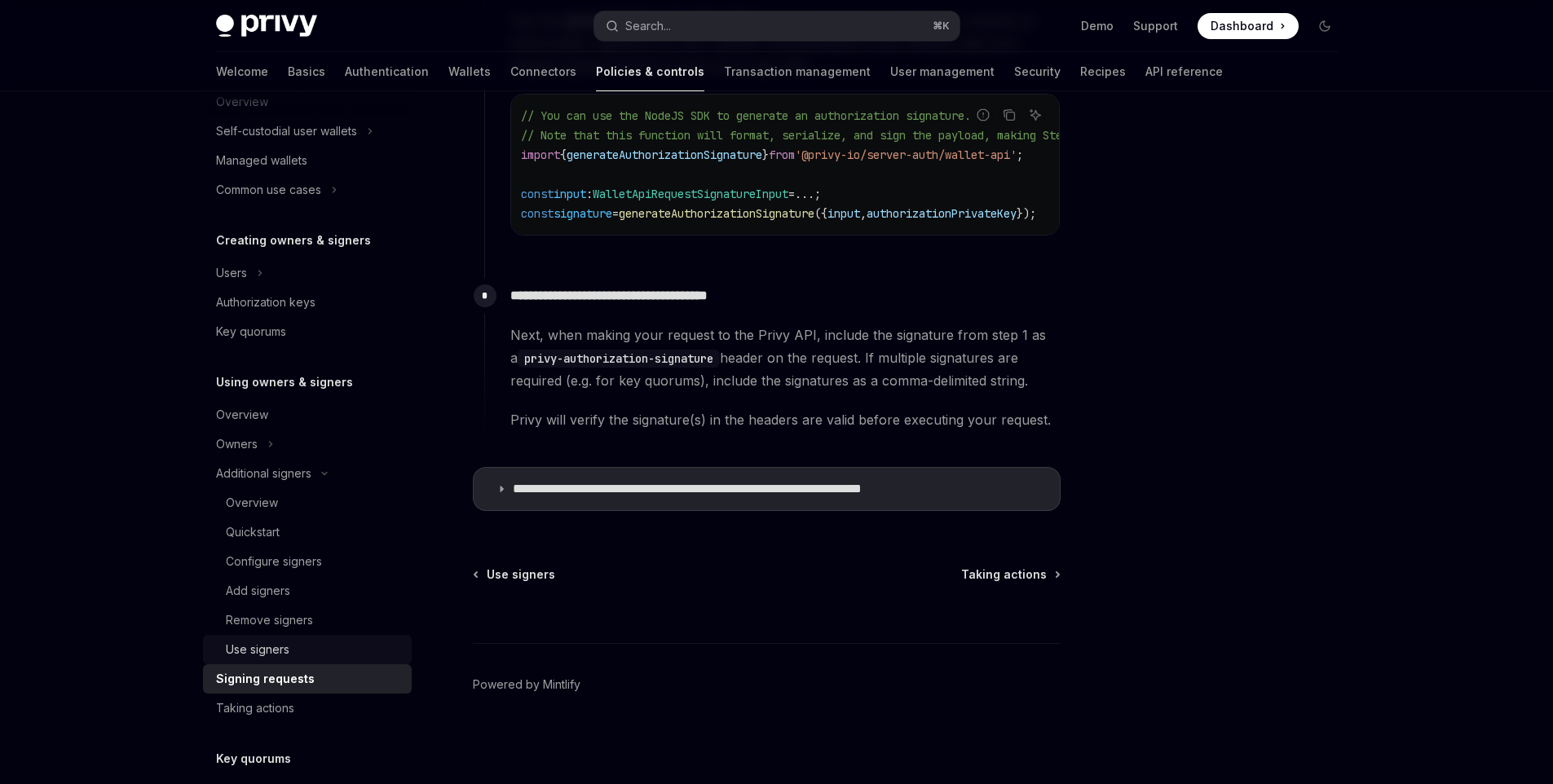
scroll to position [274, 0]
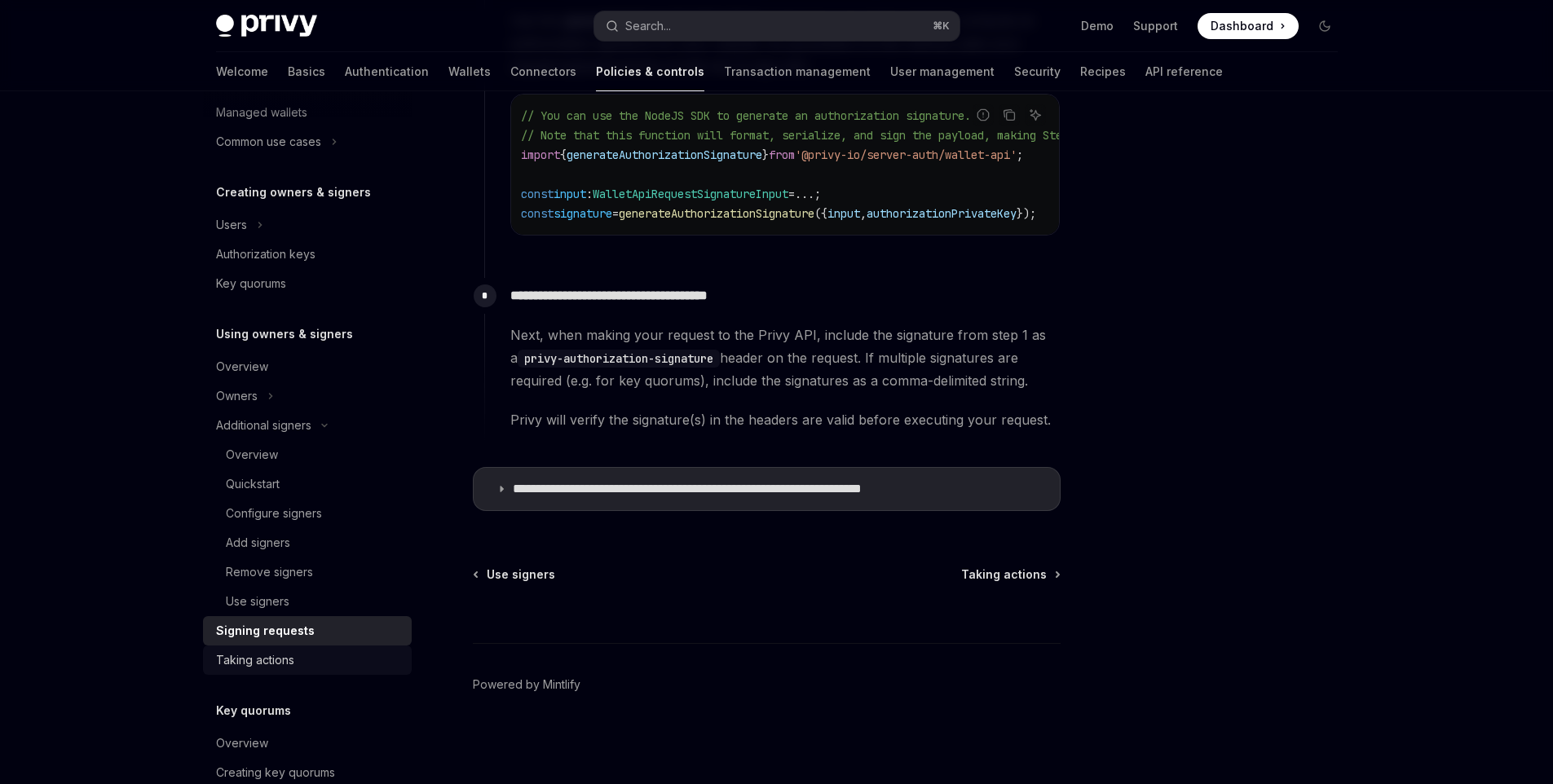
click at [271, 669] on div "Taking actions" at bounding box center [256, 660] width 79 height 20
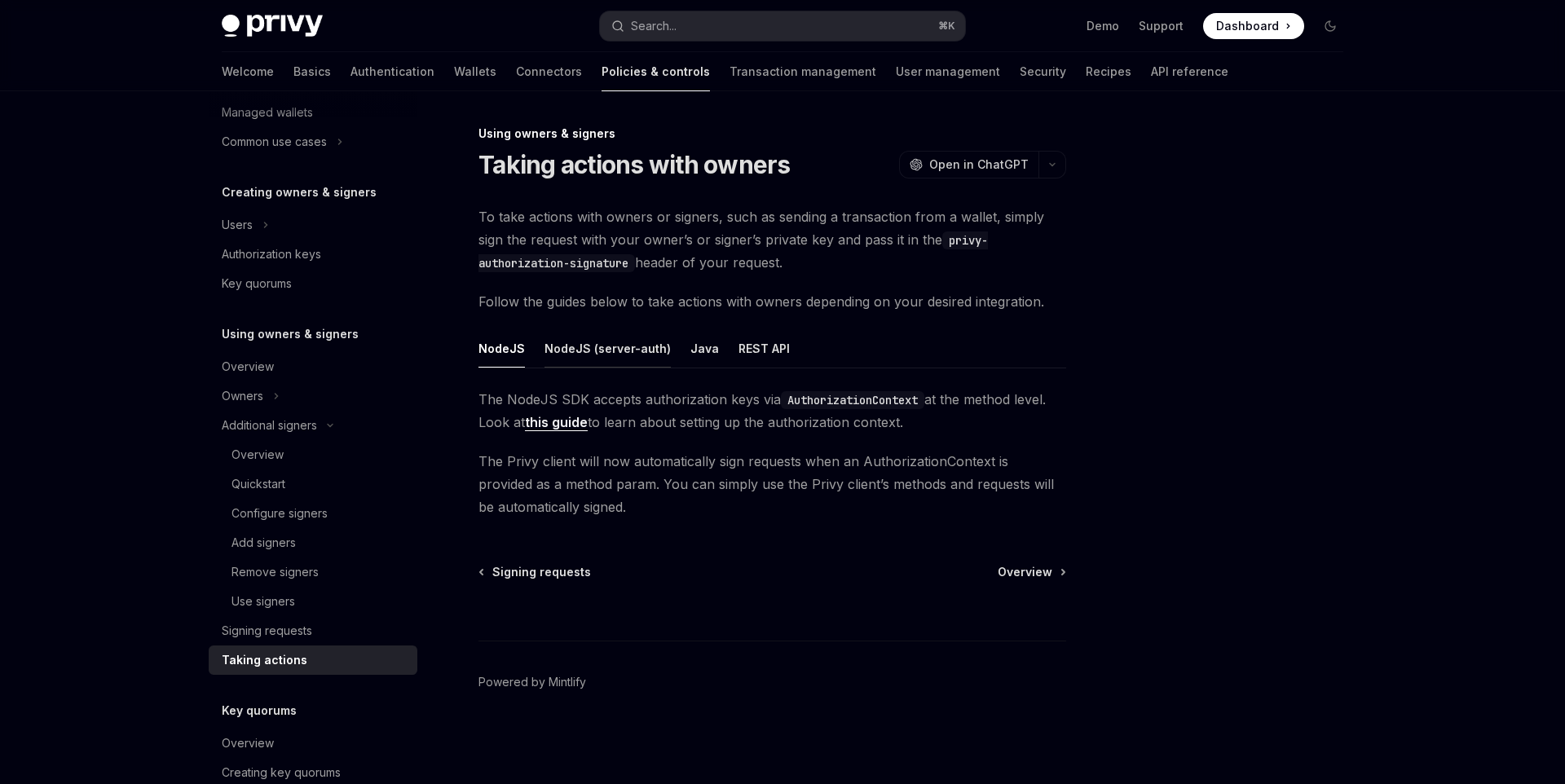
click at [600, 348] on div "NodeJS (server-auth)" at bounding box center [607, 348] width 126 height 38
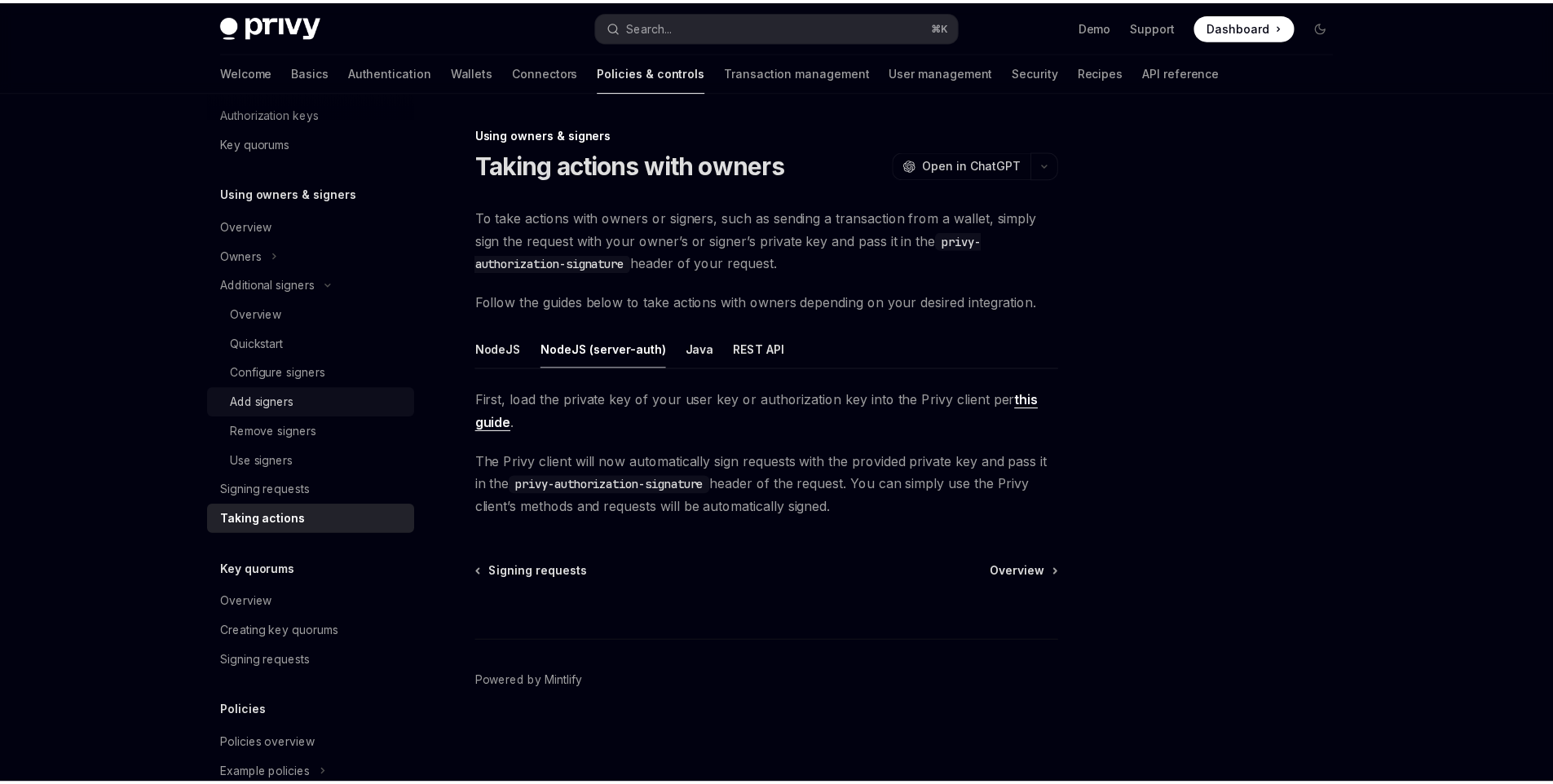
scroll to position [539, 0]
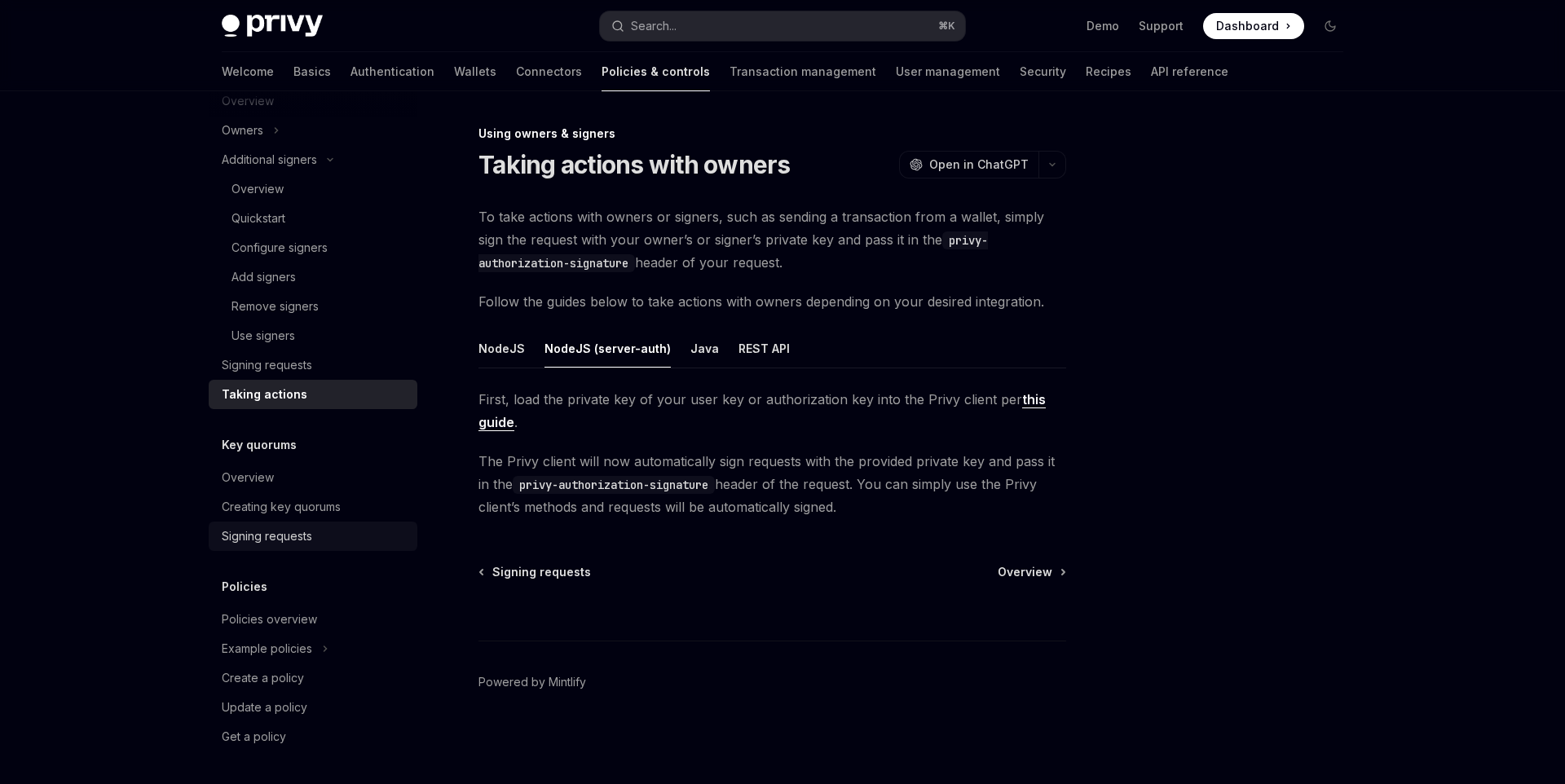
click at [308, 540] on div "Signing requests" at bounding box center [266, 536] width 90 height 20
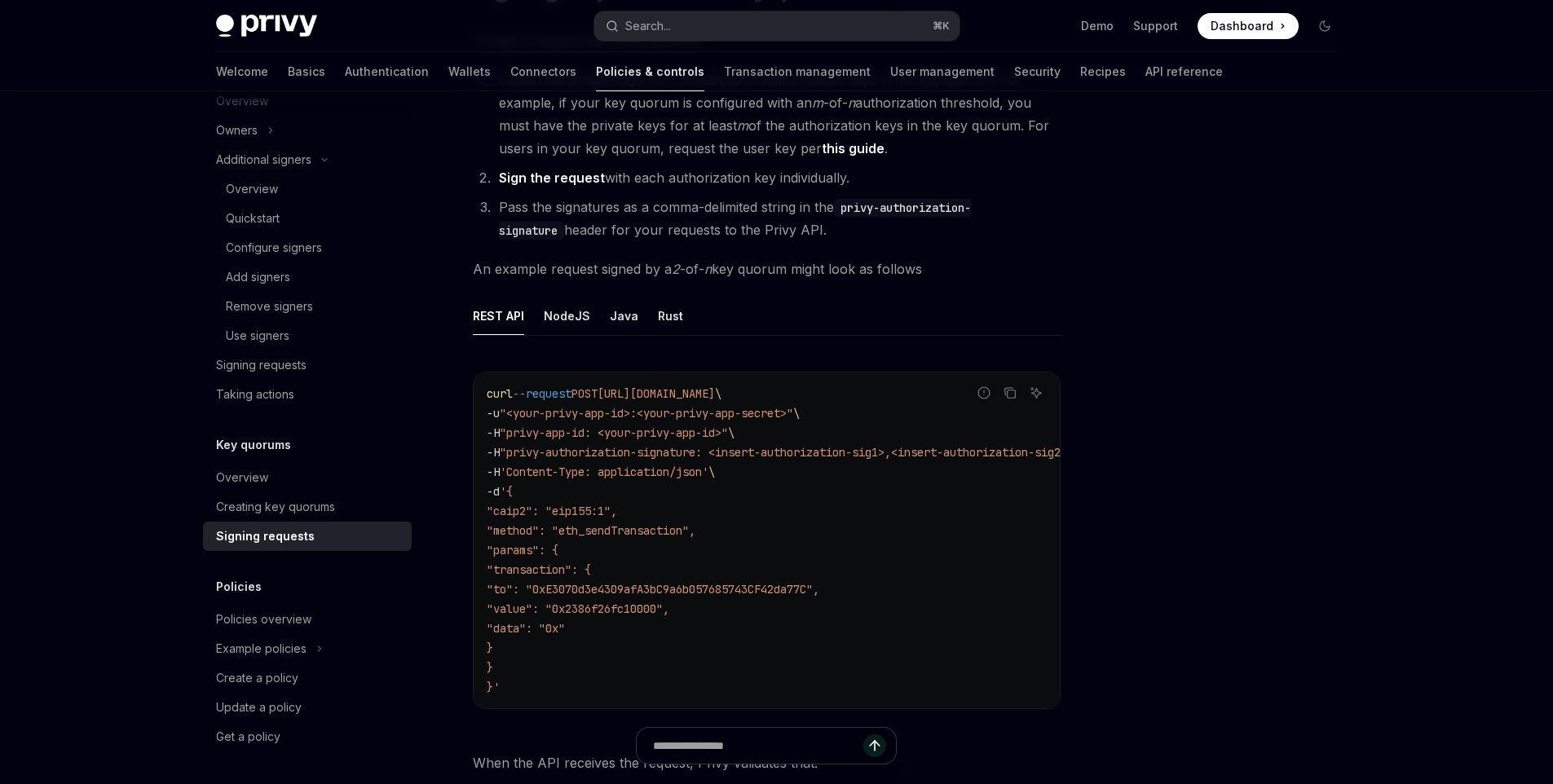
scroll to position [216, 0]
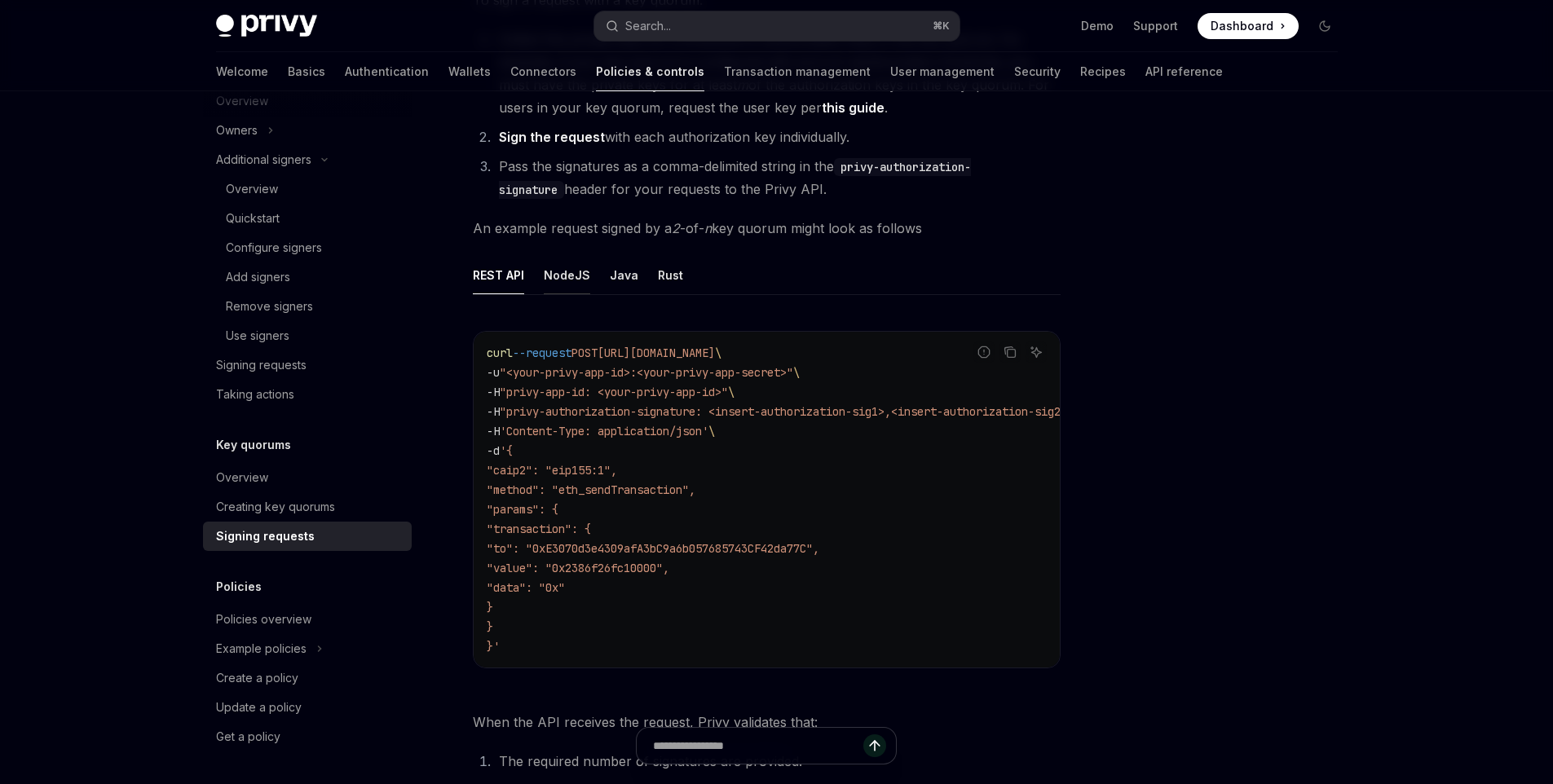
click at [558, 291] on div "NodeJS" at bounding box center [567, 274] width 46 height 38
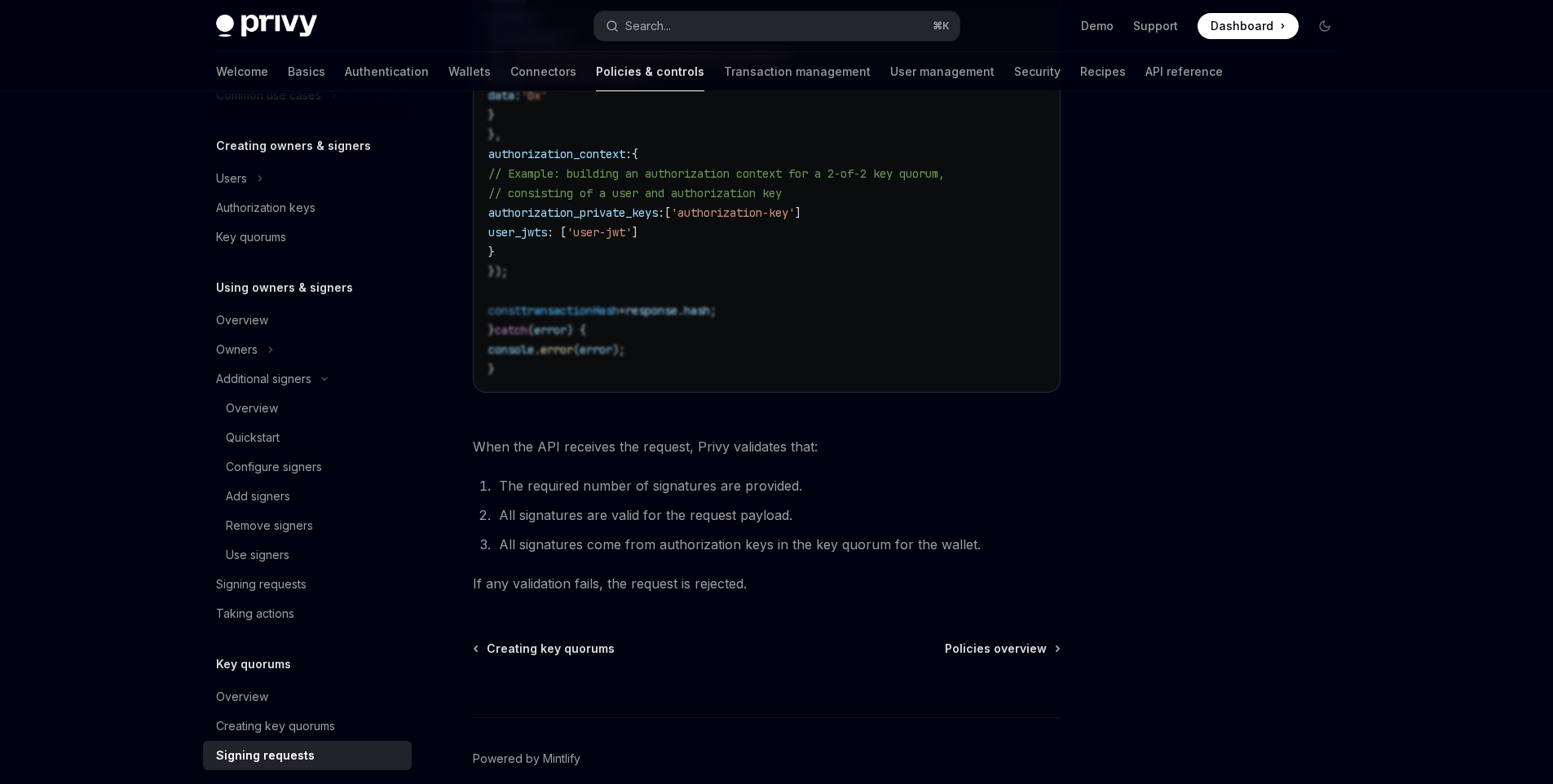
scroll to position [154, 0]
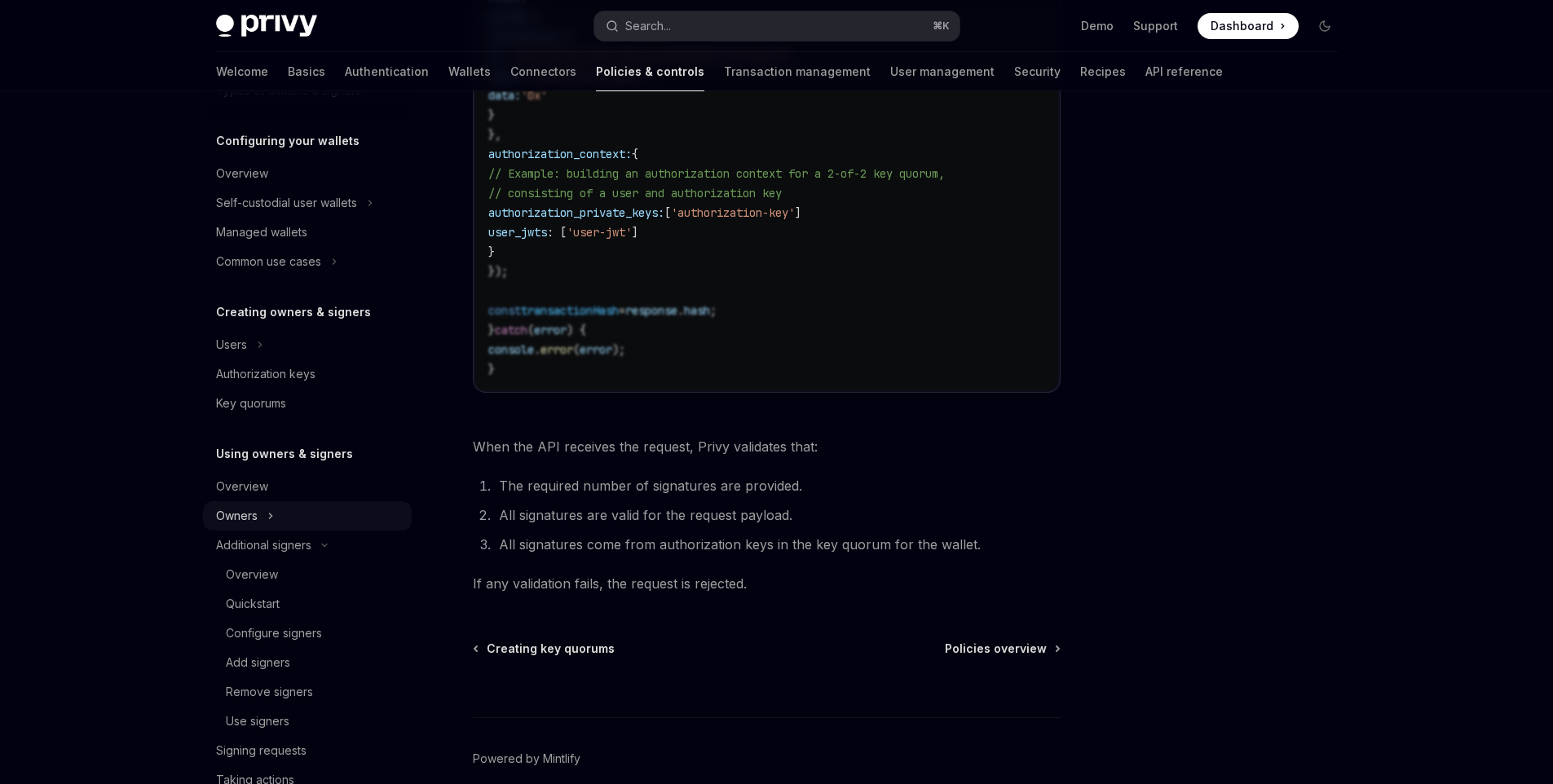
click at [288, 512] on button "Owners" at bounding box center [307, 516] width 208 height 30
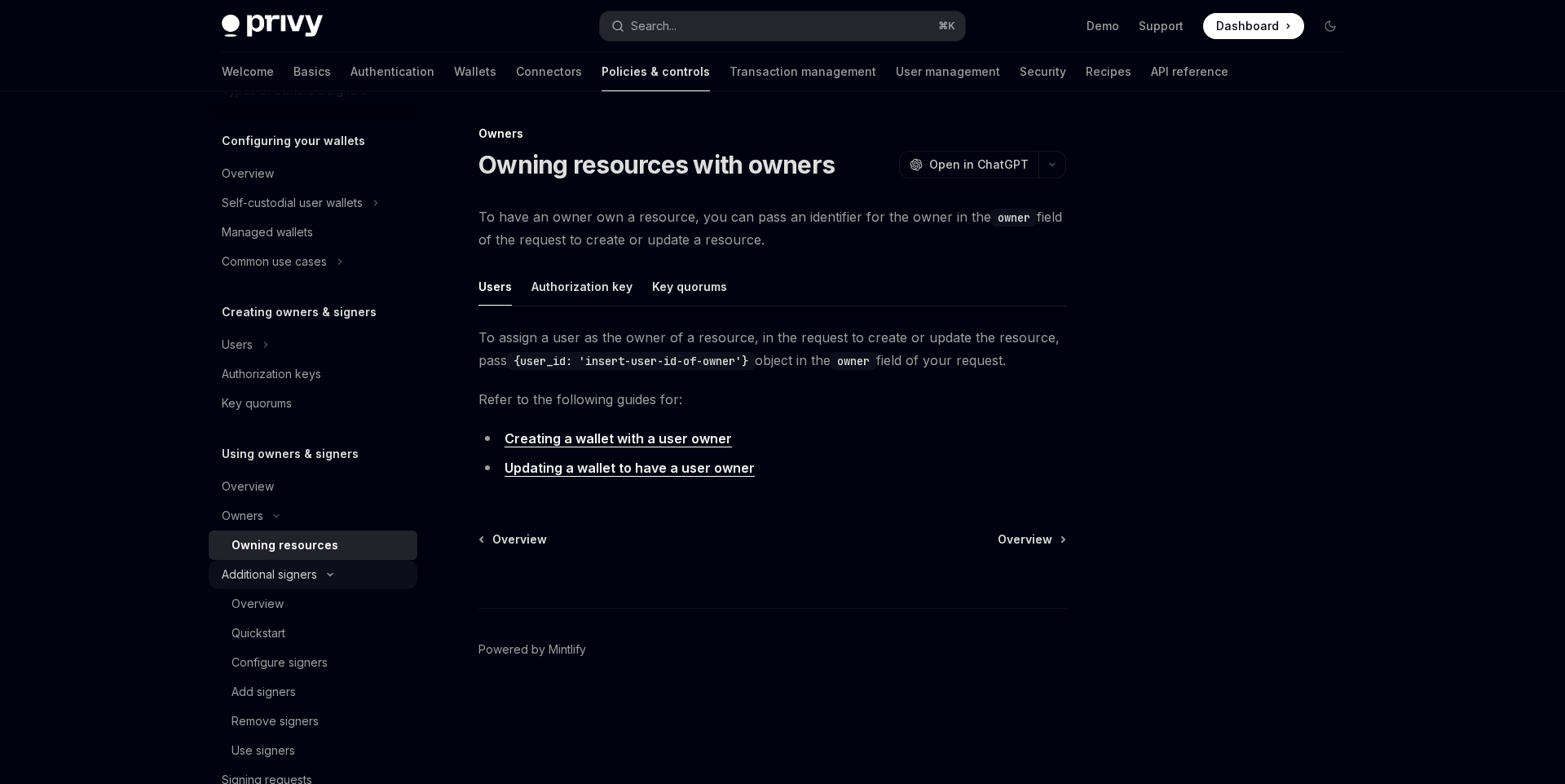
click at [313, 567] on div "Additional signers" at bounding box center [269, 575] width 96 height 20
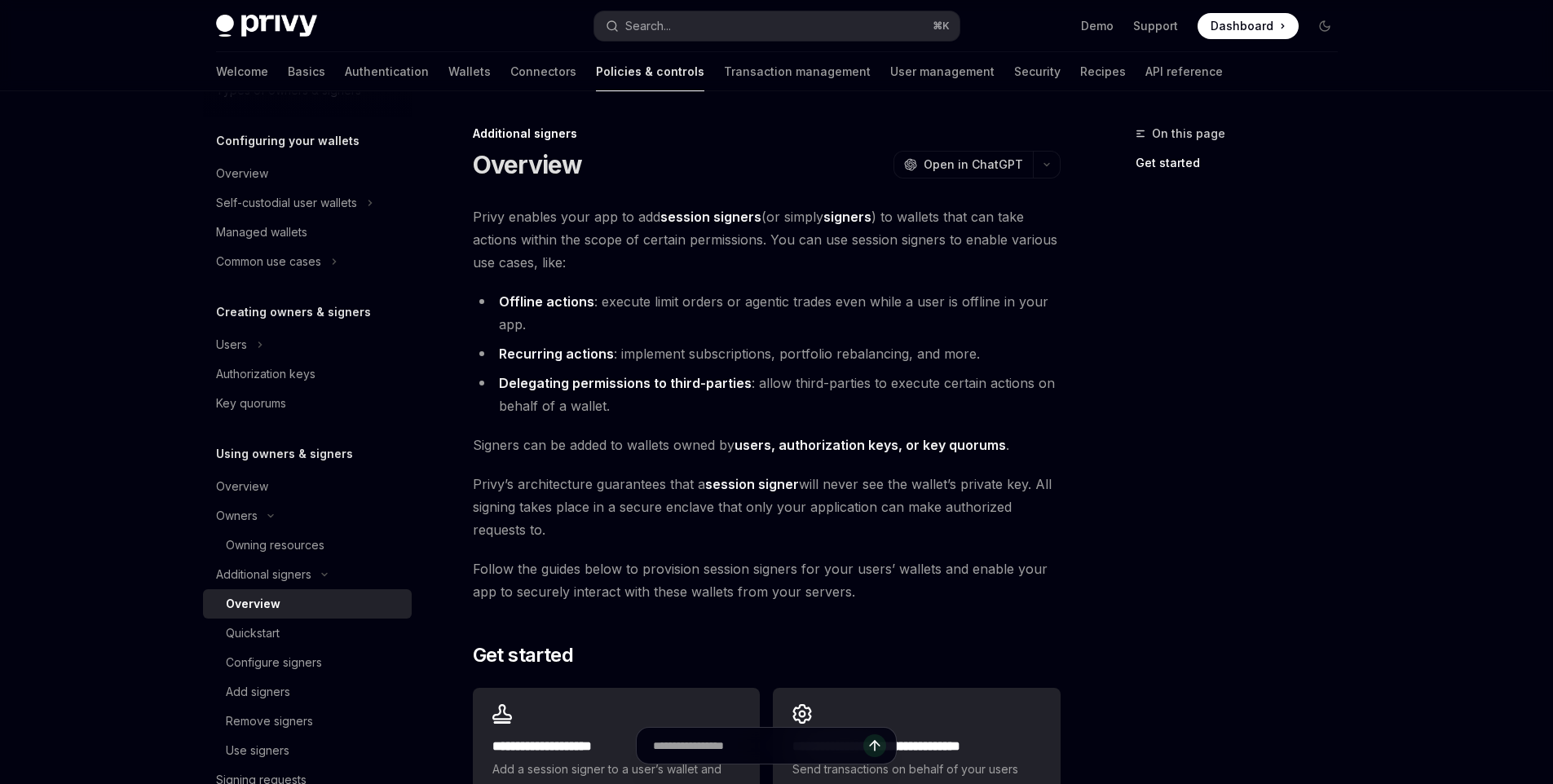
click at [302, 604] on div "Overview" at bounding box center [314, 604] width 176 height 20
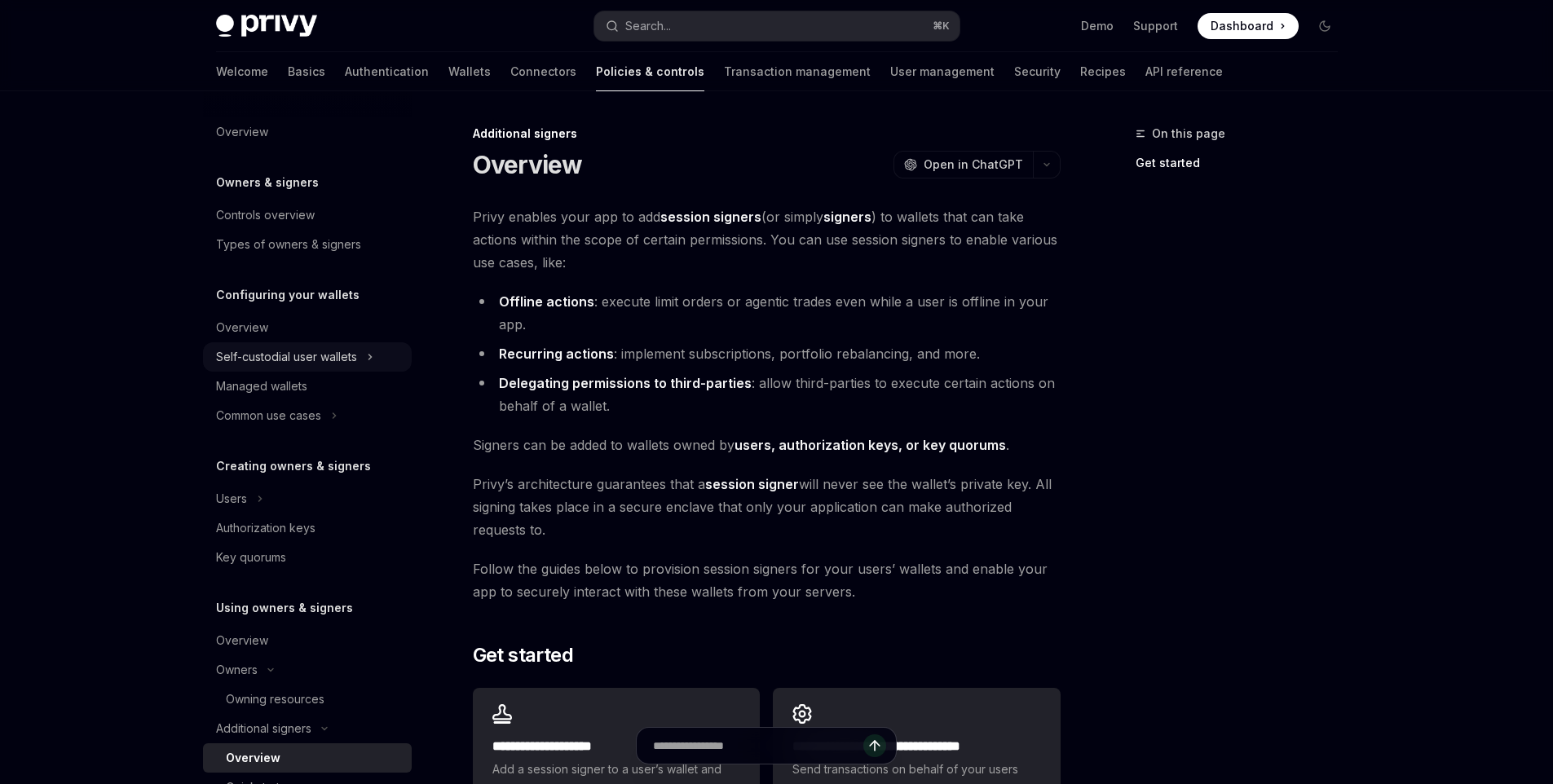
click at [278, 370] on button "Self-custodial user wallets" at bounding box center [307, 357] width 208 height 30
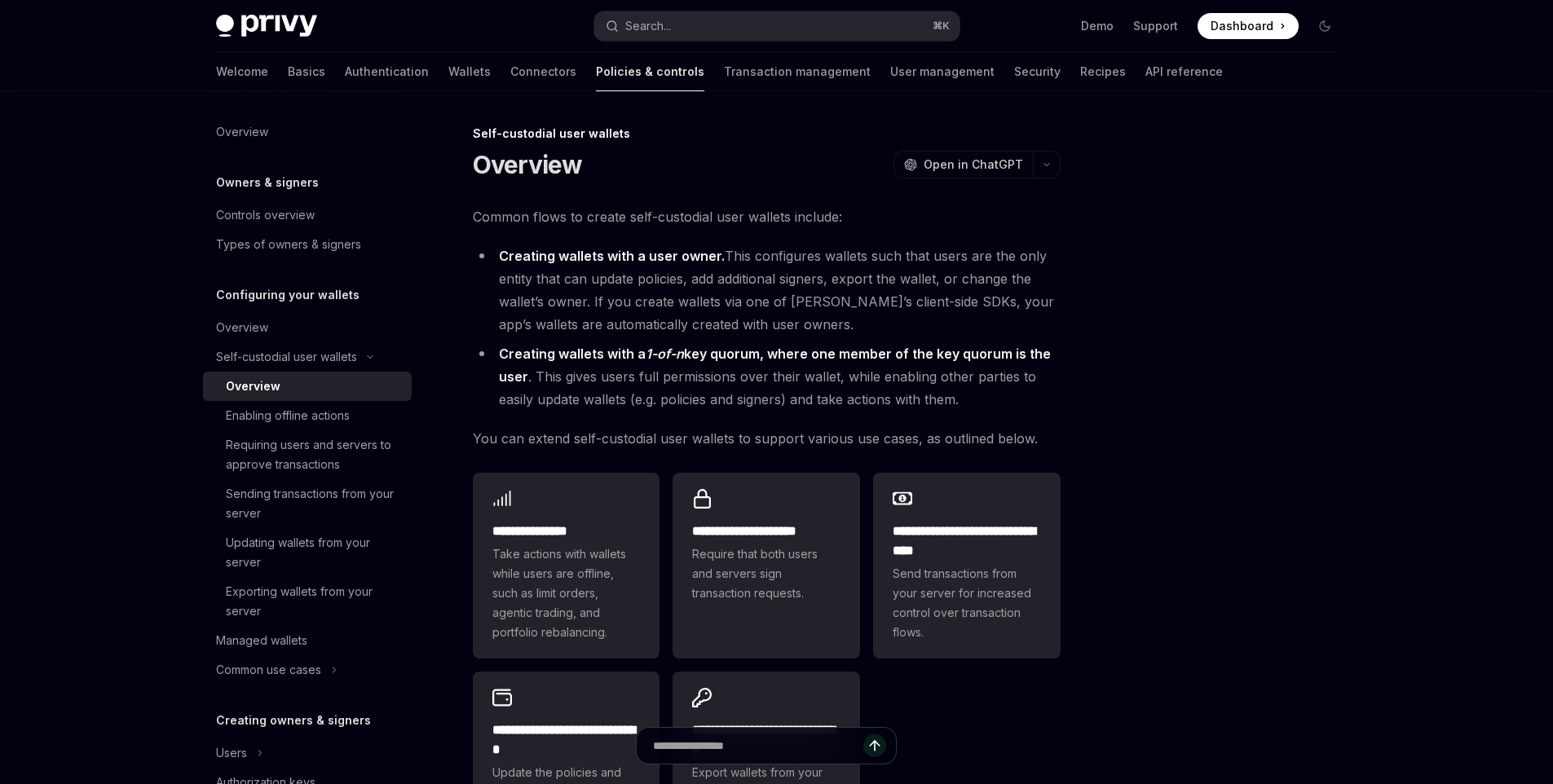
click at [278, 384] on div "Overview" at bounding box center [314, 386] width 176 height 20
click at [272, 637] on div "Managed wallets" at bounding box center [262, 641] width 91 height 20
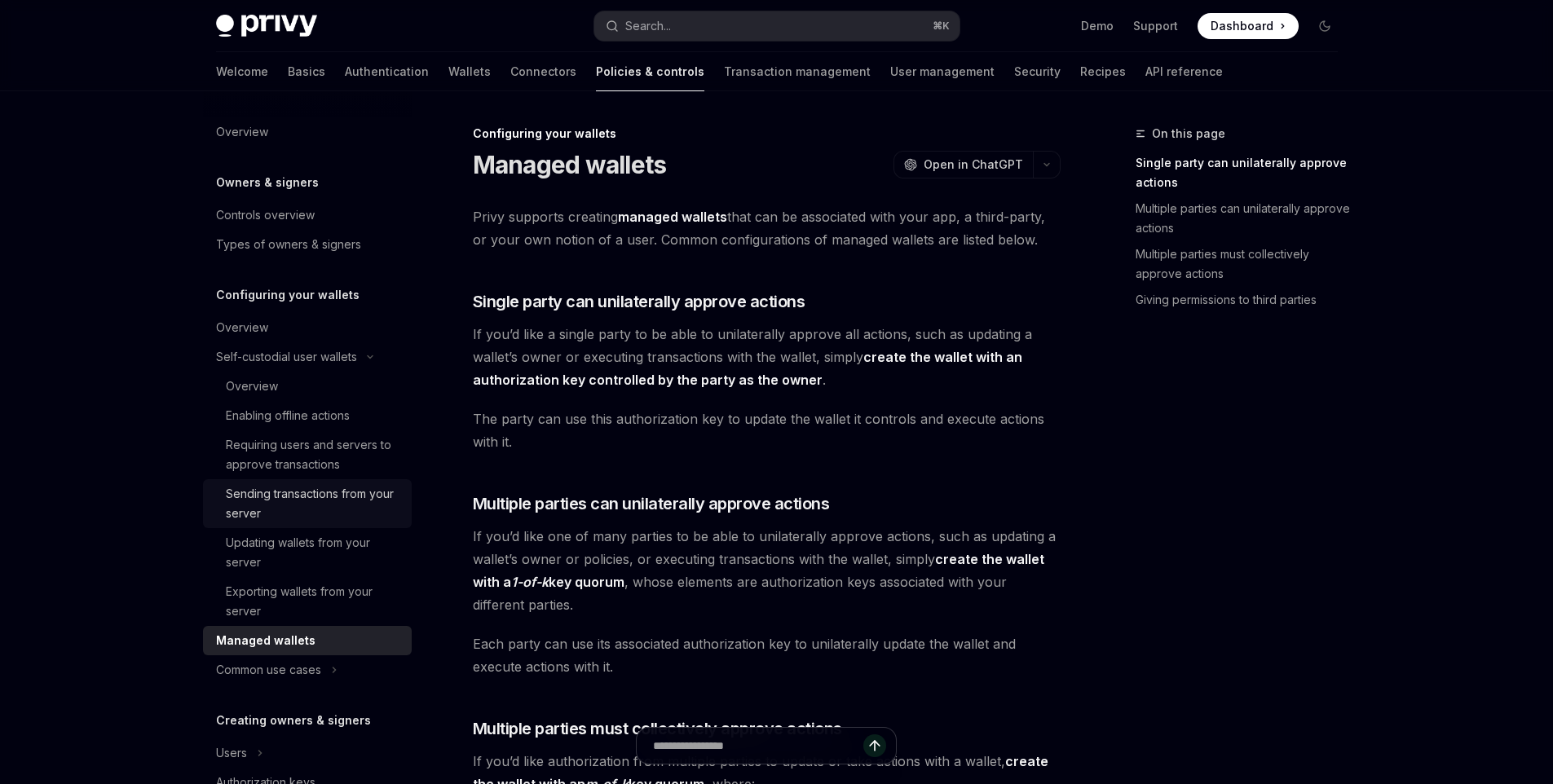
click at [289, 502] on div "Sending transactions from your server" at bounding box center [314, 503] width 176 height 39
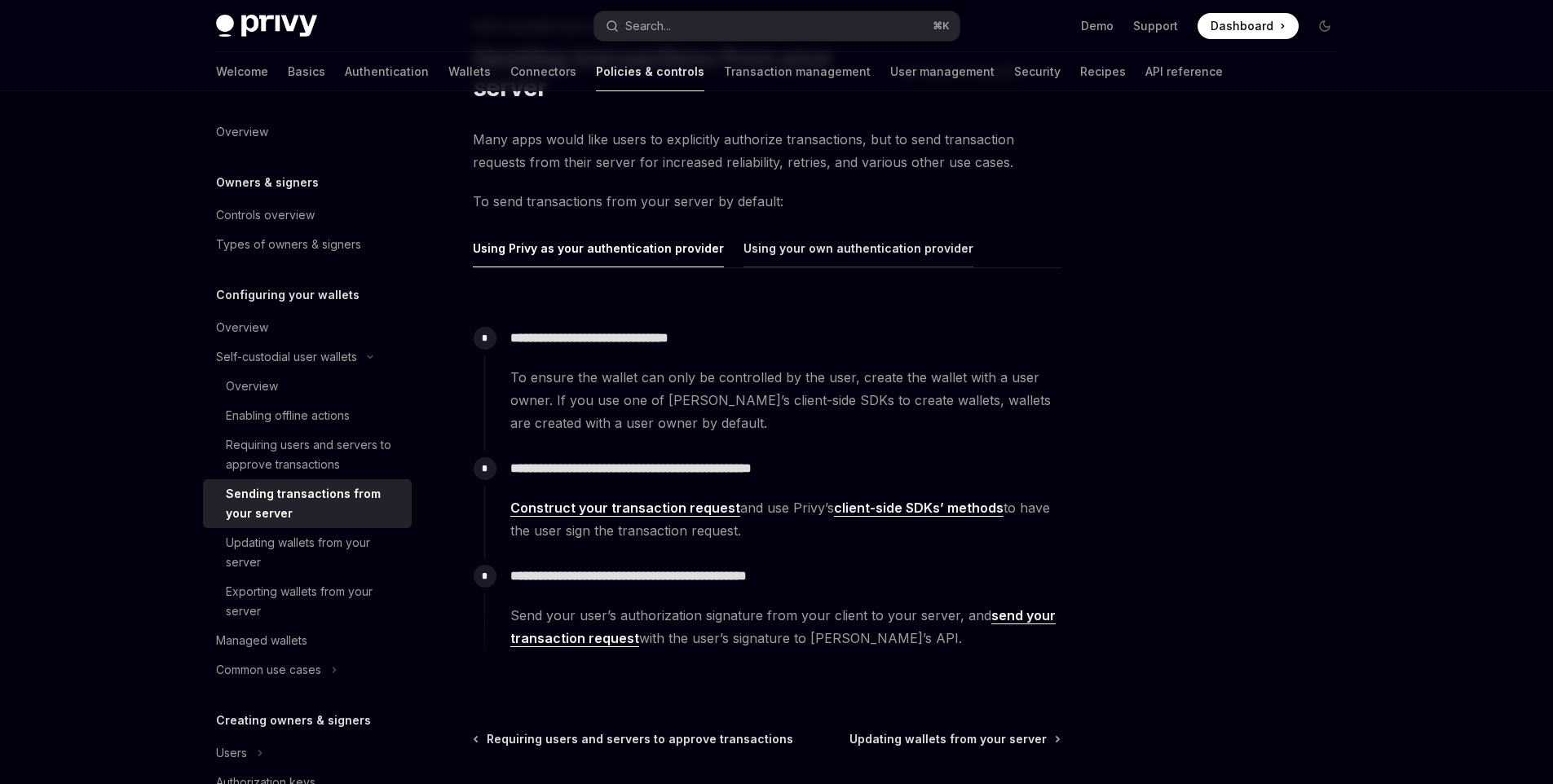
scroll to position [170, 0]
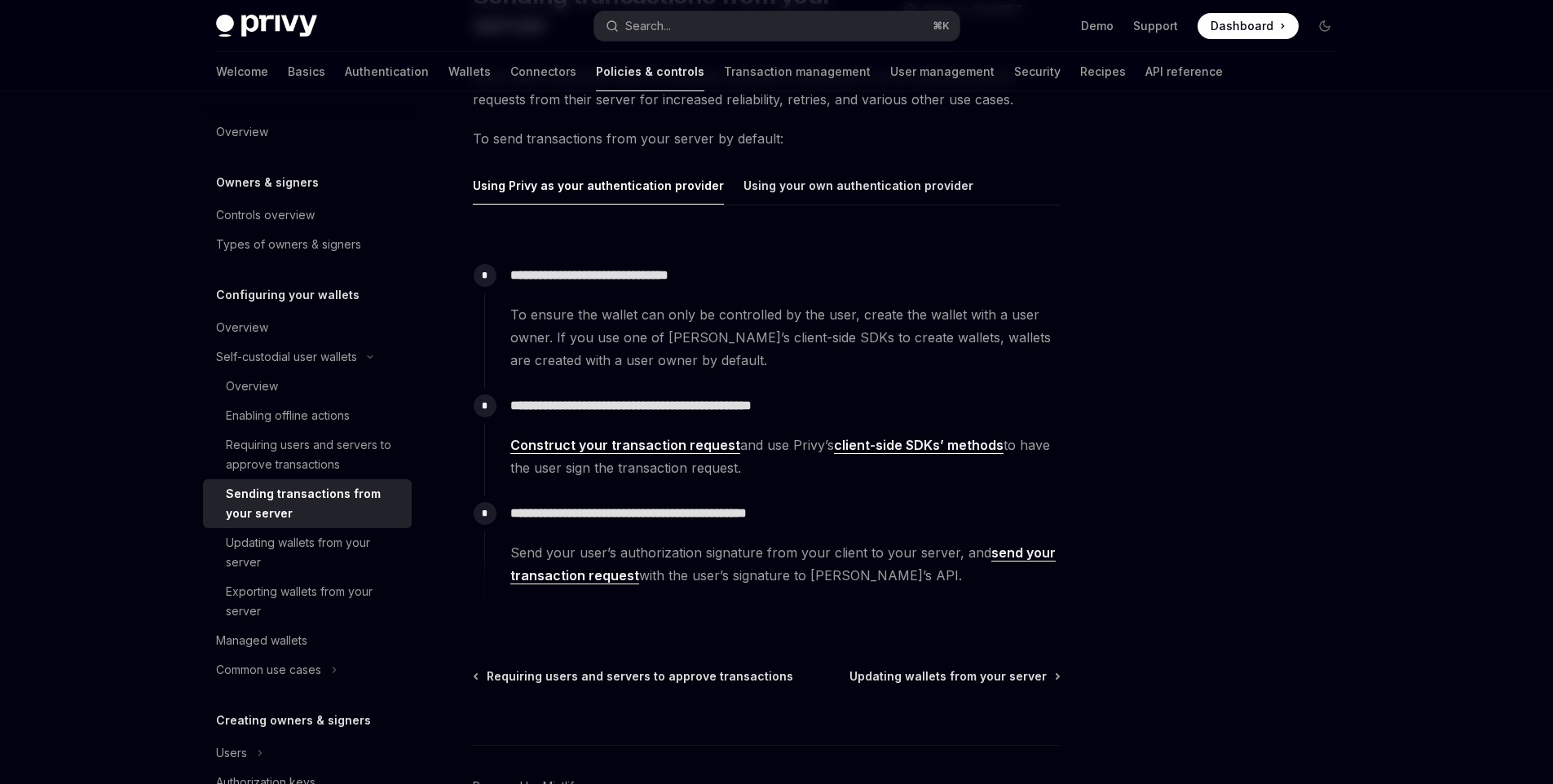
click at [625, 576] on link "send your transaction request" at bounding box center [783, 564] width 545 height 40
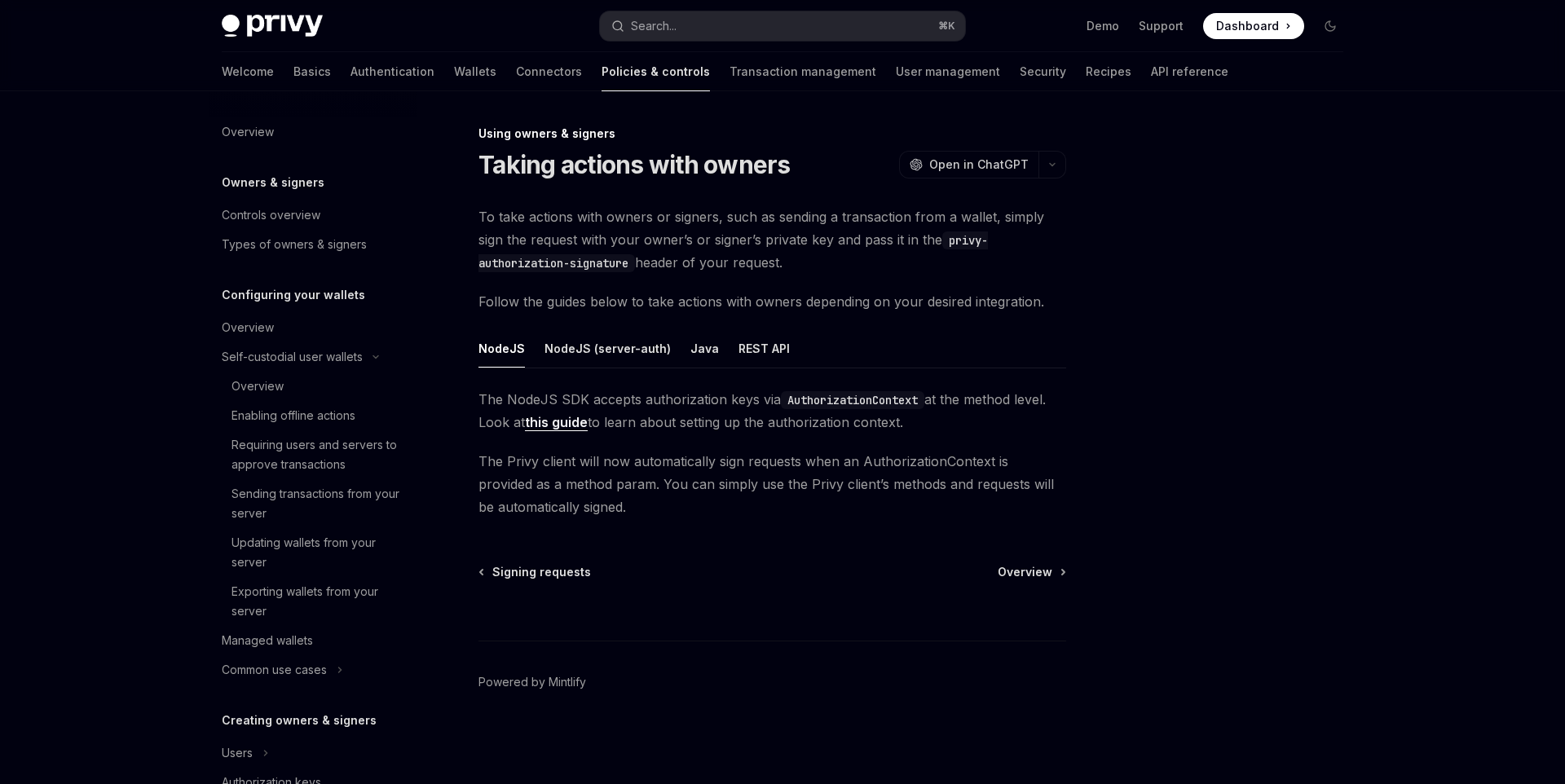
scroll to position [780, 0]
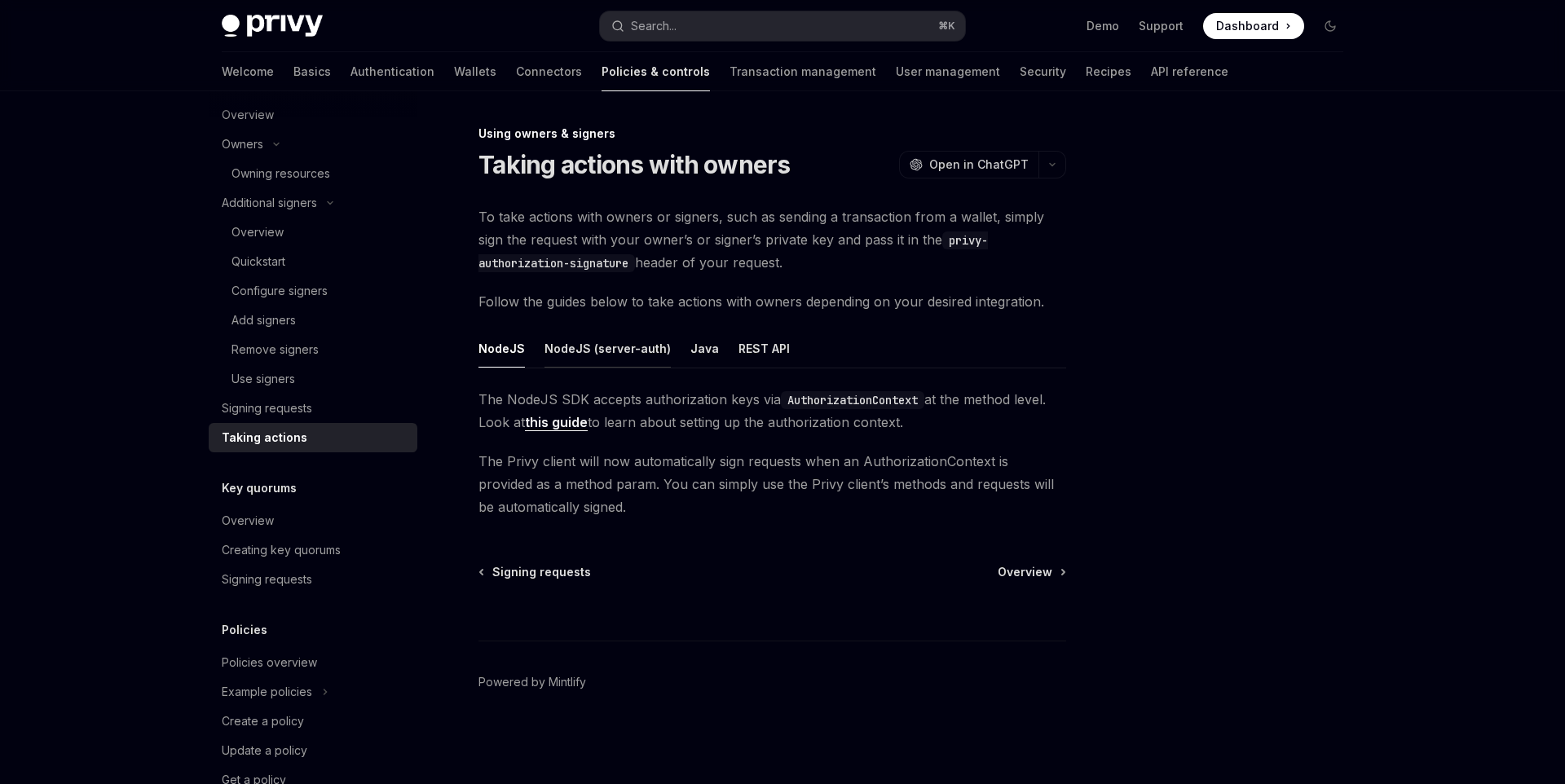
click at [595, 358] on div "NodeJS (server-auth)" at bounding box center [607, 348] width 126 height 38
type textarea "*"
